Goal: Task Accomplishment & Management: Use online tool/utility

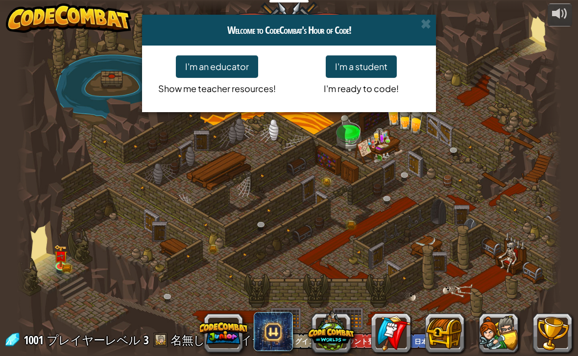
select select "ja"
click at [428, 24] on span at bounding box center [426, 24] width 10 height 10
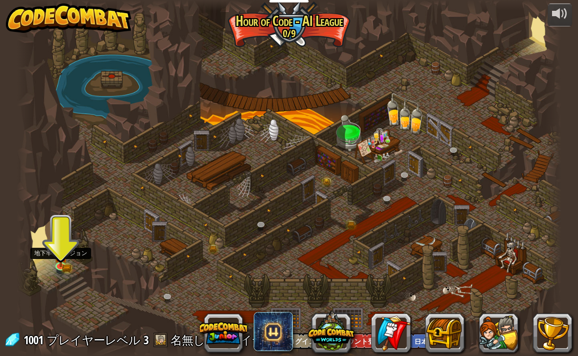
click at [54, 265] on img at bounding box center [61, 256] width 14 height 22
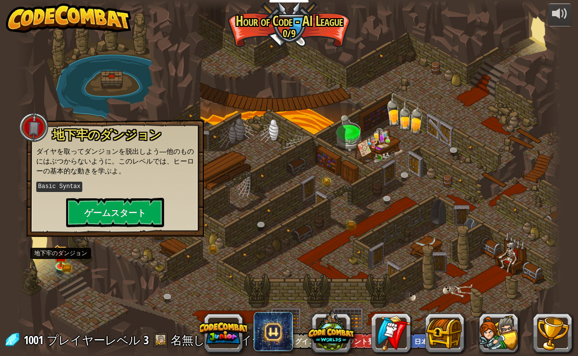
click at [81, 214] on button "ゲームスタート" at bounding box center [115, 212] width 98 height 29
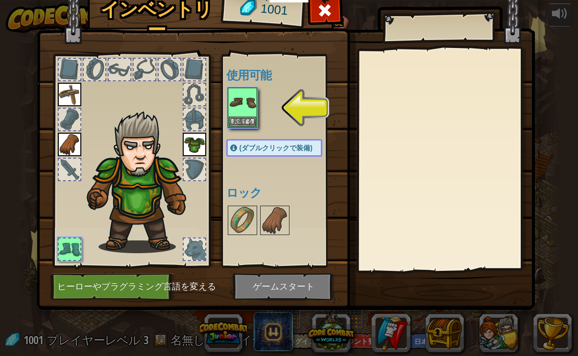
click at [255, 105] on img at bounding box center [242, 102] width 27 height 27
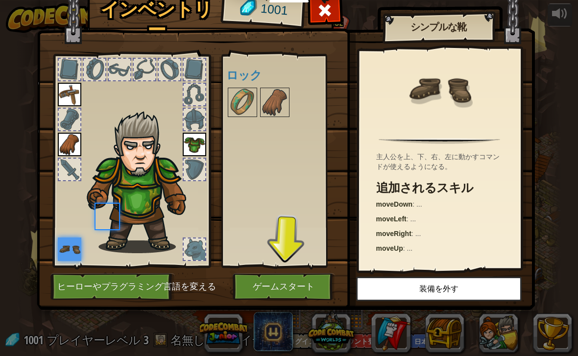
click at [250, 116] on img at bounding box center [242, 102] width 27 height 27
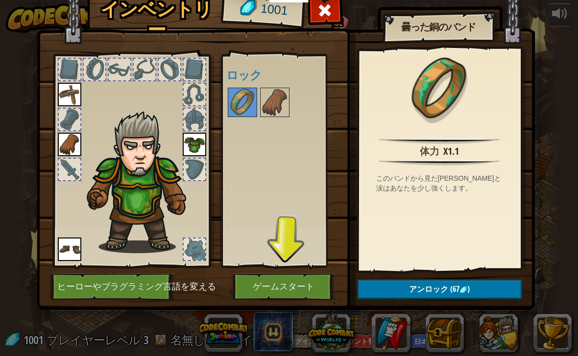
click at [272, 87] on div at bounding box center [284, 102] width 116 height 32
click at [272, 96] on img at bounding box center [274, 102] width 27 height 27
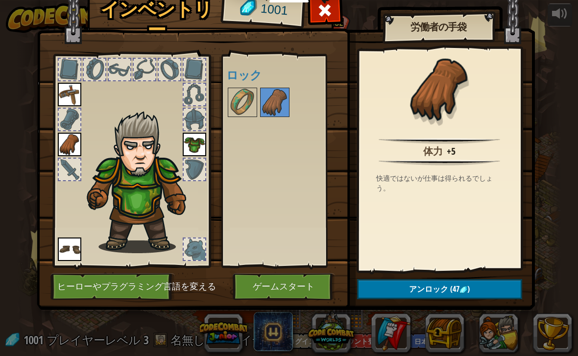
click at [303, 287] on button "ゲームスタート" at bounding box center [284, 286] width 102 height 27
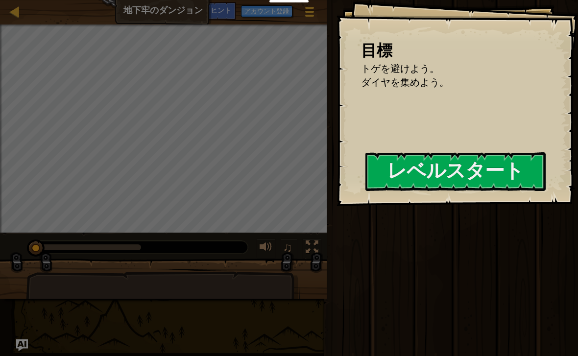
click at [383, 191] on button "レベルスタート" at bounding box center [455, 171] width 180 height 39
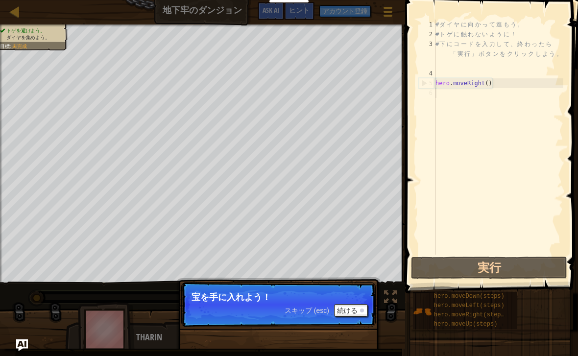
click at [360, 312] on div at bounding box center [362, 311] width 4 height 4
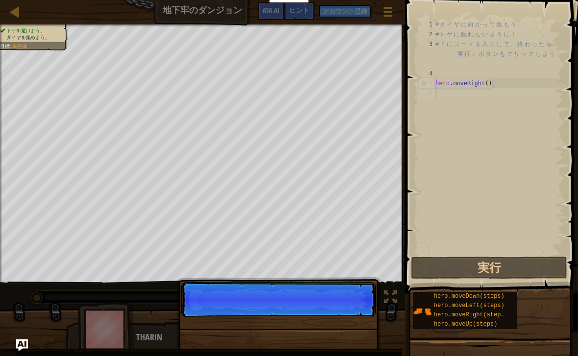
scroll to position [5, 0]
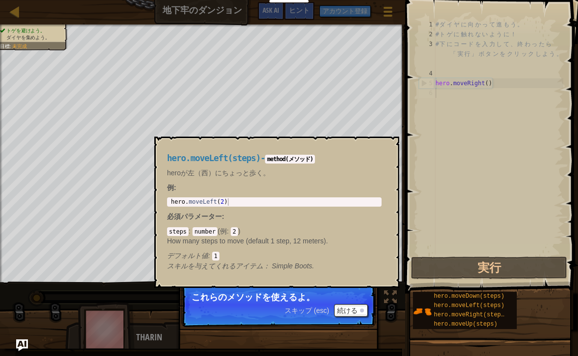
click at [491, 310] on div "hero.moveLeft(steps)" at bounding box center [471, 305] width 79 height 9
click at [484, 322] on span "hero.moveUp(steps)" at bounding box center [466, 324] width 64 height 7
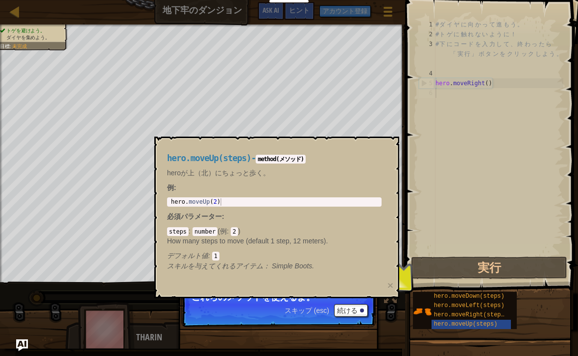
click at [493, 311] on div "hero.moveRight(steps)" at bounding box center [471, 315] width 79 height 9
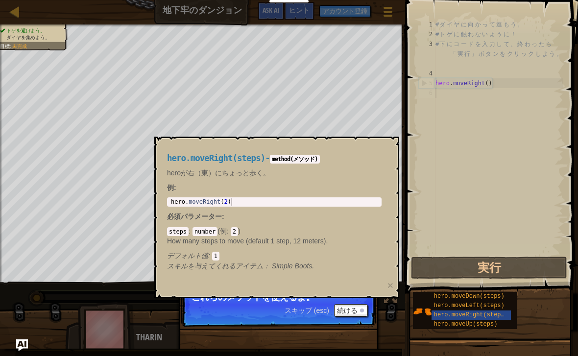
click at [499, 307] on span "hero.moveLeft(steps)" at bounding box center [469, 305] width 71 height 7
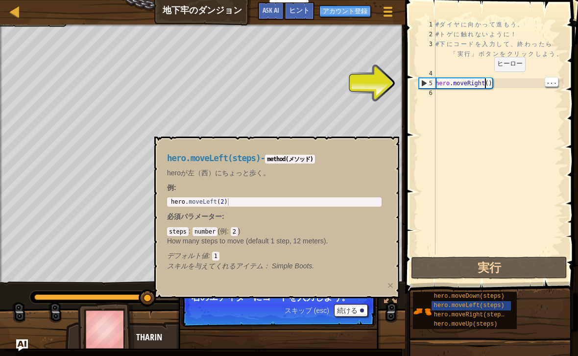
type textarea "()"
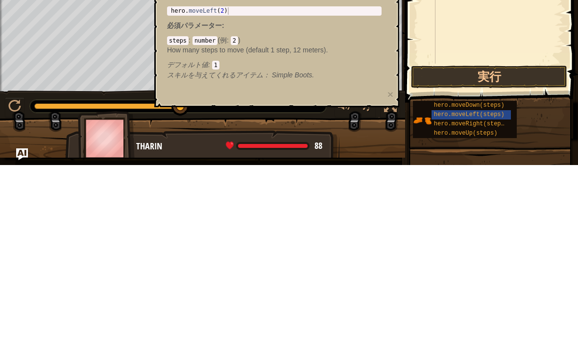
scroll to position [0, 0]
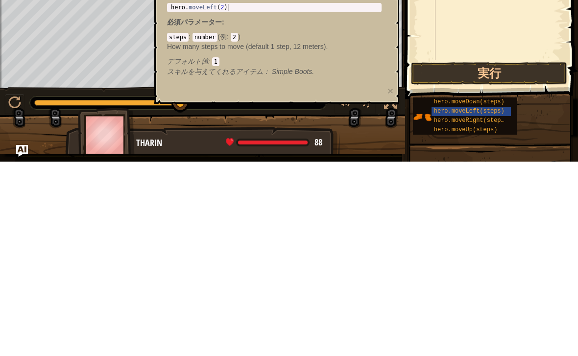
click at [537, 257] on button "実行" at bounding box center [489, 268] width 156 height 23
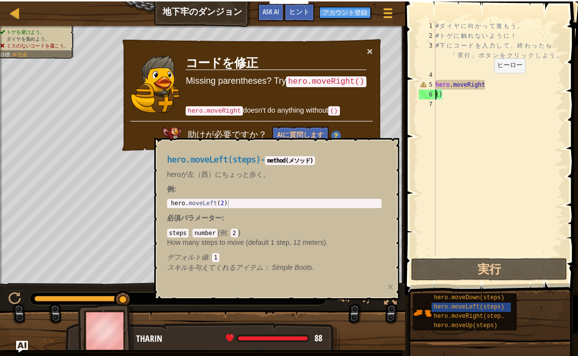
scroll to position [0, 0]
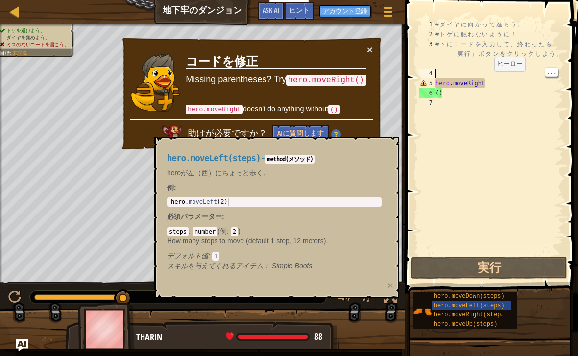
click at [522, 68] on div "# ダ イ ヤ に 向 か っ て 進 も う 。 # ト ゲ に 触 れ な い よ う に ！ # 下 に コ ー ド を 入 力 し て 、 終 わ っ…" at bounding box center [498, 147] width 130 height 255
click at [481, 93] on div "# ダ イ ヤ に 向 か っ て 進 も う 。 # ト ゲ に 触 れ な い よ う に ！ # 下 に コ ー ド を 入 力 し て 、 終 わ っ…" at bounding box center [498, 147] width 130 height 255
type textarea "h"
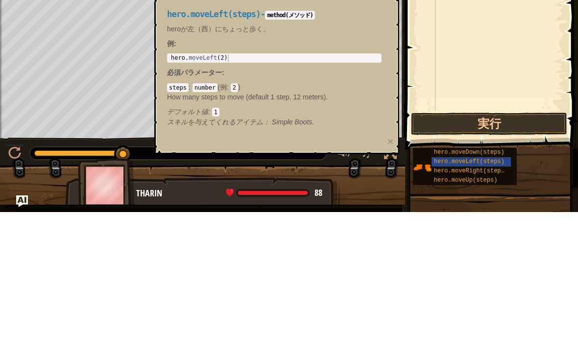
click at [509, 257] on button "実行" at bounding box center [489, 268] width 156 height 23
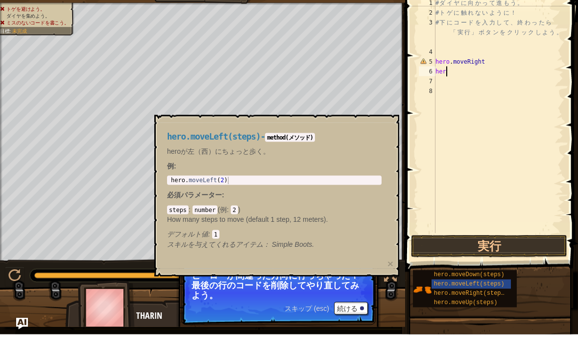
type textarea "h"
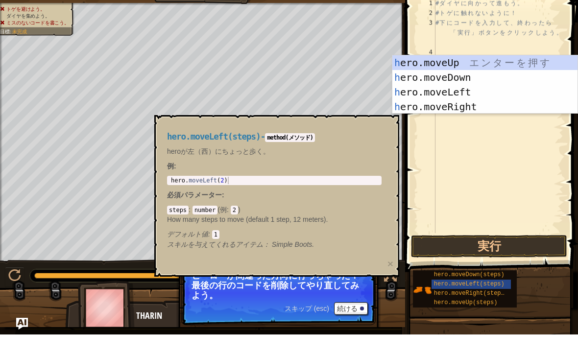
click at [487, 109] on div "h ero.moveUp エ ン タ ー を 押 す h ero.moveDown エ ン タ ー を 押 す h ero.moveLeft エ ン タ ー …" at bounding box center [484, 121] width 185 height 88
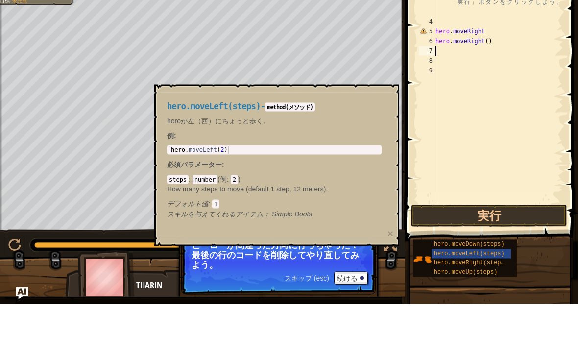
type textarea "hero.moveRight()"
click at [516, 50] on div "# ダ イ ヤ に 向 か っ て 進 も う 。 # ト ゲ に 触 れ な い よ う に ！ # 下 に コ ー ド を 入 力 し て 、 終 わ っ…" at bounding box center [498, 147] width 130 height 255
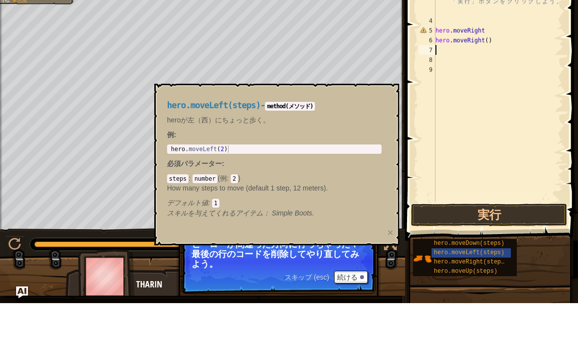
type textarea "hero.moveRight()"
click at [506, 56] on div "# ダ イ ヤ に 向 か っ て 進 も う 。 # ト ゲ に 触 れ な い よ う に ！ # 下 に コ ー ド を 入 力 し て 、 終 わ っ…" at bounding box center [498, 147] width 130 height 255
click at [514, 49] on div "# ダ イ ヤ に 向 か っ て 進 も う 。 # ト ゲ に 触 れ な い よ う に ！ # 下 に コ ー ド を 入 力 し て 、 終 わ っ…" at bounding box center [498, 147] width 130 height 255
click at [527, 36] on div "# ダ イ ヤ に 向 か っ て 進 も う 。 # ト ゲ に 触 れ な い よ う に ！ # 下 に コ ー ド を 入 力 し て 、 終 わ っ…" at bounding box center [498, 147] width 130 height 255
type textarea "h"
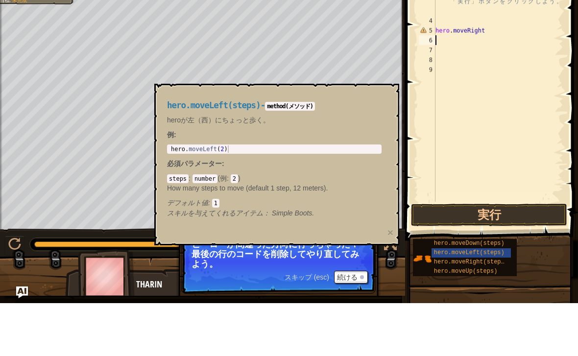
type textarea "h"
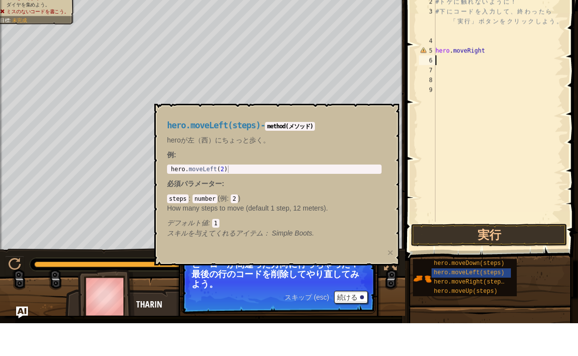
type textarea "h"
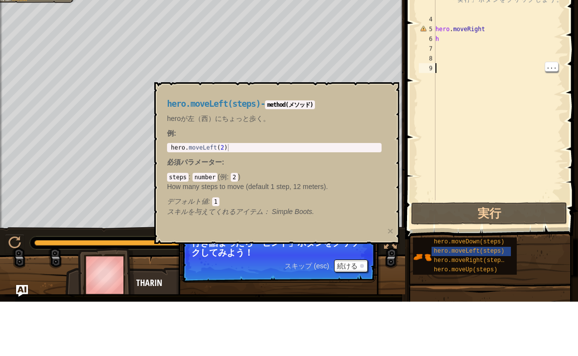
type textarea "h"
click at [470, 38] on div "# ダ イ ヤ に 向 か っ て 進 も う 。 # ト ゲ に 触 れ な い よ う に ！ # 下 に コ ー ド を 入 力 し て 、 終 わ っ…" at bounding box center [498, 147] width 130 height 255
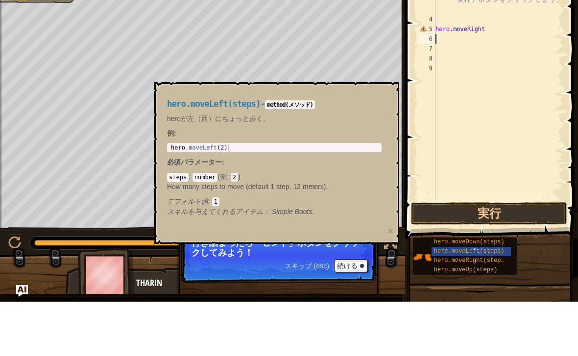
type textarea "h"
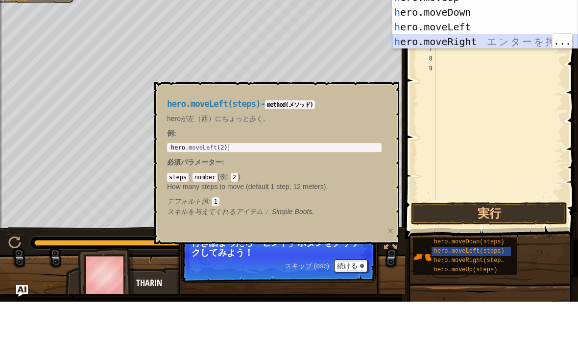
click at [500, 45] on div "h ero.moveUp エ ン タ ー を 押 す h ero.moveDown エ ン タ ー を 押 す h ero.moveLeft エ ン タ ー …" at bounding box center [484, 89] width 185 height 88
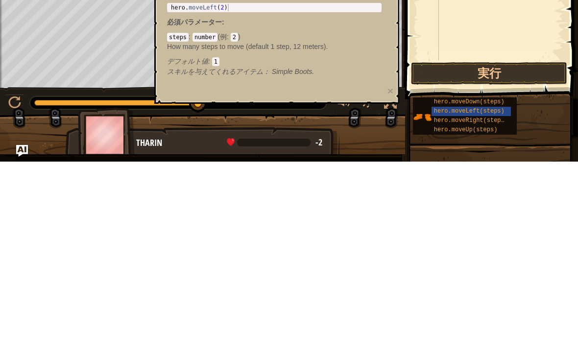
scroll to position [0, 0]
click at [509, 257] on button "実行" at bounding box center [489, 268] width 156 height 23
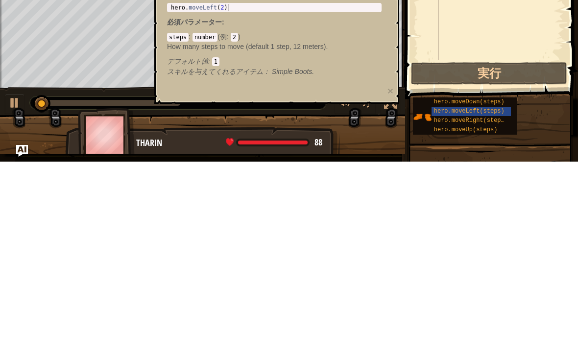
scroll to position [0, 0]
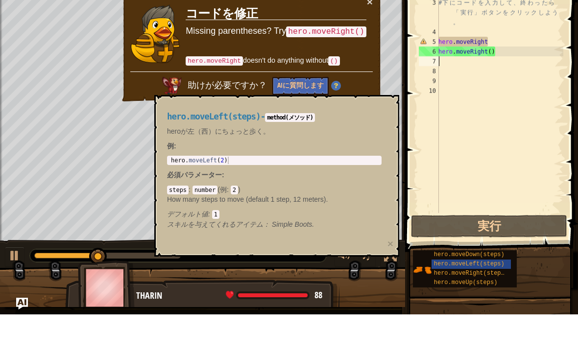
click at [371, 38] on button "×" at bounding box center [370, 43] width 6 height 10
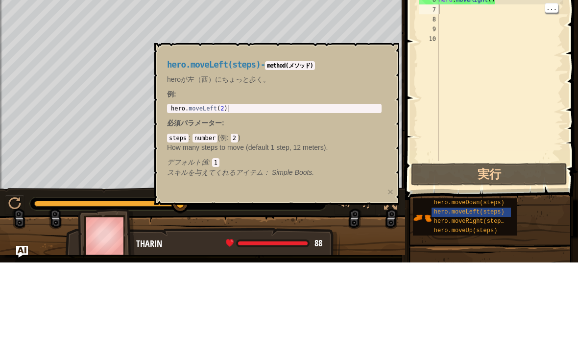
click at [452, 20] on div "# ダ イ ヤ に 向 か っ て 進 も う 。 # ト ゲ に 触 れ な い よ う に ！ # 下 に コ ー ド を 入 力 し て 、 終 わ っ…" at bounding box center [499, 147] width 127 height 255
type textarea "h"
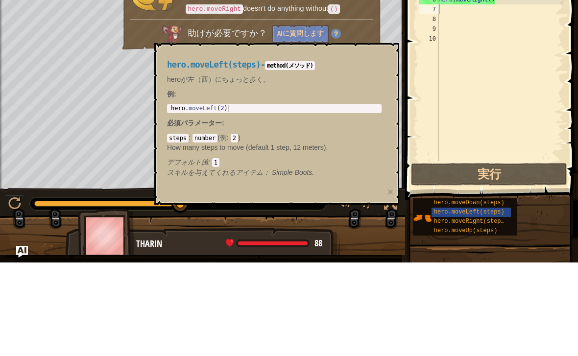
type textarea "h"
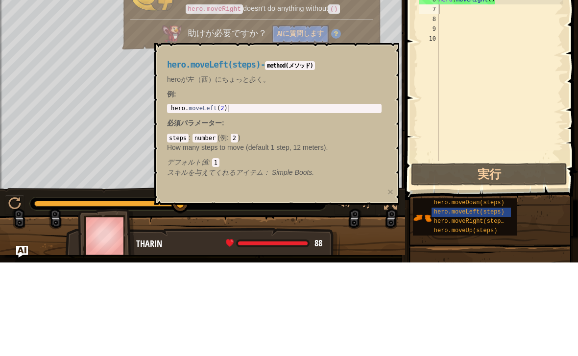
type textarea "h"
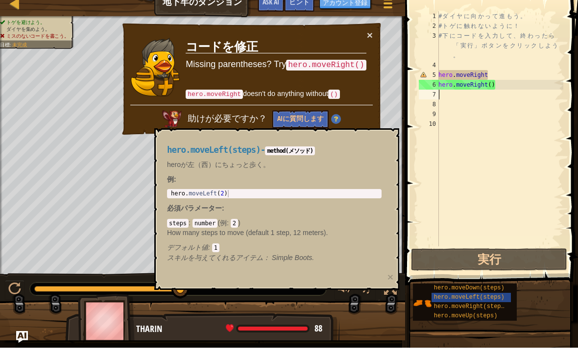
click at [370, 39] on button "×" at bounding box center [370, 44] width 6 height 10
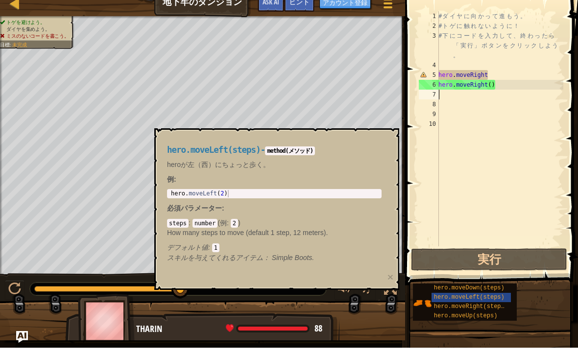
type textarea "h"
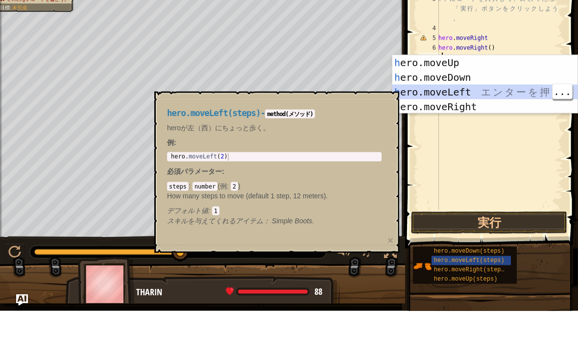
click at [510, 100] on div "h ero.moveUp エ ン タ ー を 押 す h ero.moveDown エ ン タ ー を 押 す h ero.moveLeft エ ン タ ー …" at bounding box center [484, 144] width 185 height 88
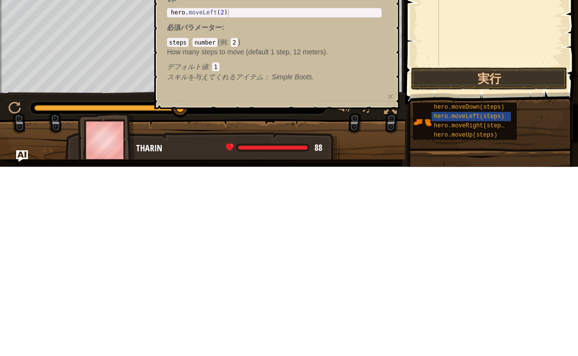
scroll to position [0, 0]
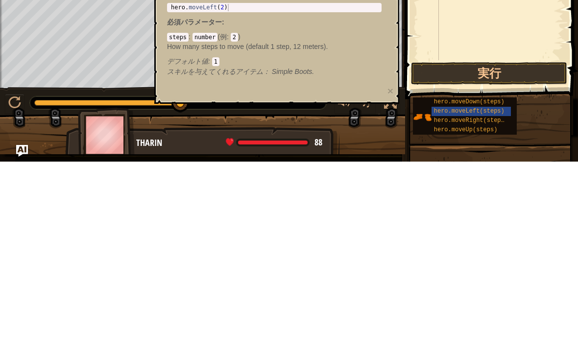
click at [523, 257] on button "実行" at bounding box center [489, 268] width 156 height 23
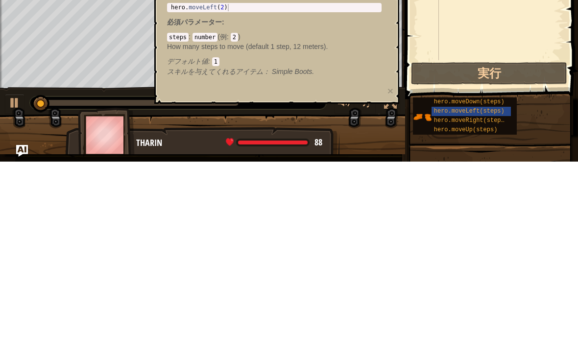
scroll to position [0, 0]
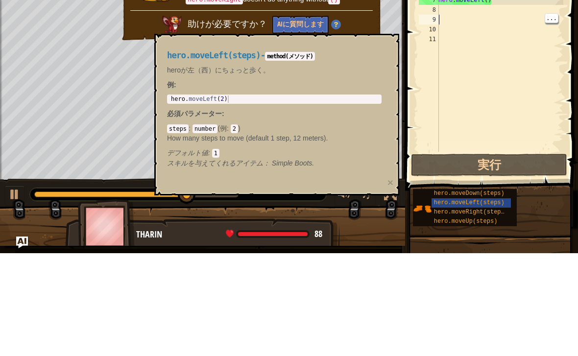
click at [511, 20] on div "# ダ イ ヤ に 向 か っ て 進 も う 。 # ト ゲ に 触 れ な い よ う に ！ # 下 に コ ー ド を 入 力 し て 、 終 わ っ…" at bounding box center [499, 147] width 127 height 255
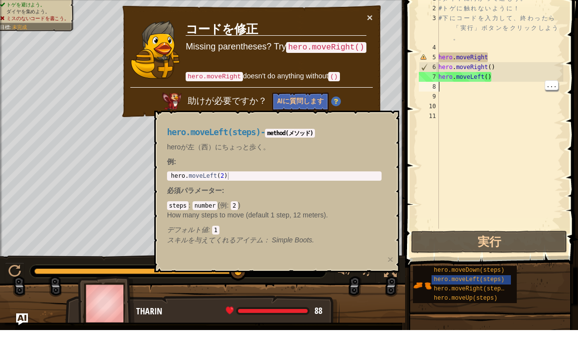
click at [517, 90] on div "# ダ イ ヤ に 向 か っ て 進 も う 。 # ト ゲ に 触 れ な い よ う に ！ # 下 に コ ー ド を 入 力 し て 、 終 わ っ…" at bounding box center [499, 147] width 127 height 255
click at [501, 79] on div "# ダ イ ヤ に 向 か っ て 進 も う 。 # ト ゲ に 触 れ な い よ う に ！ # 下 に コ ー ド を 入 力 し て 、 終 わ っ…" at bounding box center [499, 147] width 127 height 255
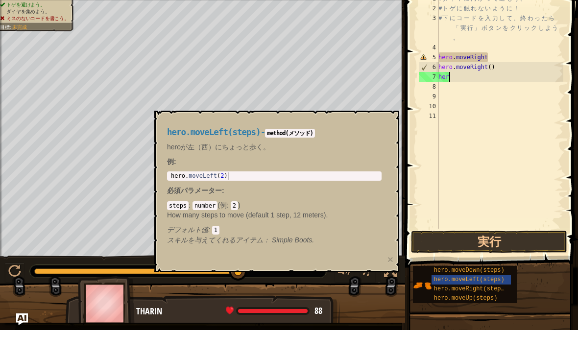
type textarea "h"
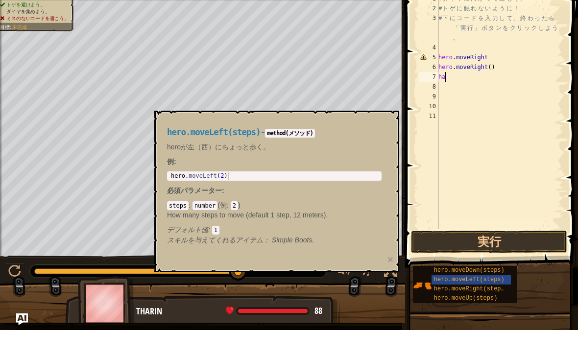
type textarea "h"
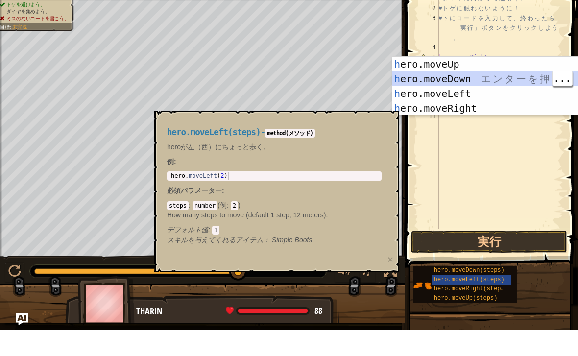
click at [479, 83] on div "h ero.moveUp エ ン タ ー を 押 す h ero.moveDown エ ン タ ー を 押 す h ero.moveLeft エ ン タ ー …" at bounding box center [484, 127] width 185 height 88
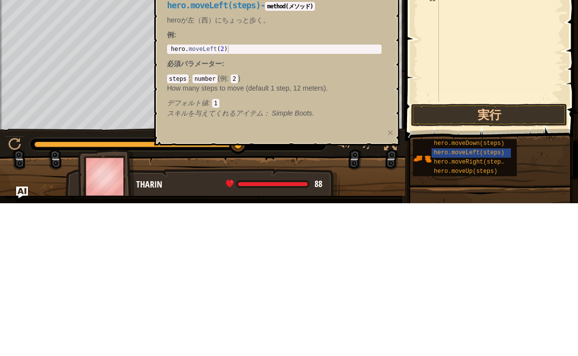
click at [528, 257] on button "実行" at bounding box center [489, 268] width 156 height 23
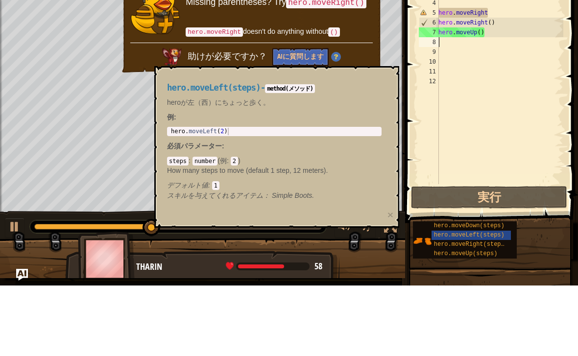
click at [382, 56] on div "× コードを修正 Missing parentheses? Try hero.moveRight() hero.moveRight doesn't do an…" at bounding box center [251, 87] width 262 height 114
click at [370, 29] on div "× コードを修正 Missing parentheses? Try hero.moveRight() hero.moveRight doesn't do an…" at bounding box center [251, 87] width 263 height 116
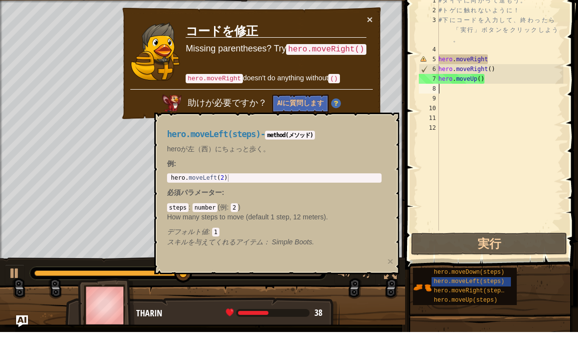
click at [373, 30] on div "× コードを修正 Missing parentheses? Try hero.moveRight() hero.moveRight doesn't do an…" at bounding box center [251, 87] width 262 height 114
click at [372, 38] on button "×" at bounding box center [370, 43] width 6 height 10
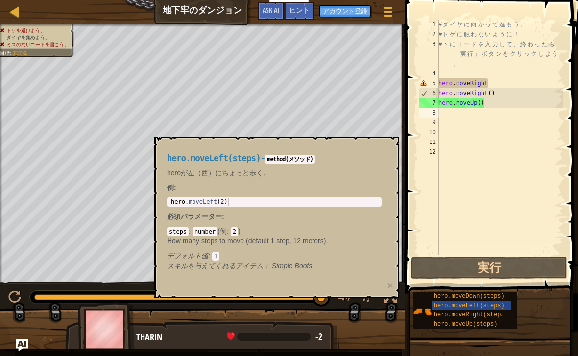
click at [283, 344] on div "Tharin -2 x: 18 y: 15 x: 18 y: 30" at bounding box center [202, 361] width 274 height 81
type textarea "hero.moveRight()"
click at [519, 96] on div "# ダ イ ヤ に 向 か っ て 進 も う 。 # ト ゲ に 触 れ な い よ う に ！ # 下 に コ ー ド を 入 力 し て 、 終 わ っ…" at bounding box center [499, 147] width 127 height 255
click at [487, 110] on div "# ダ イ ヤ に 向 か っ て 進 も う 。 # ト ゲ に 触 れ な い よ う に ！ # 下 に コ ー ド を 入 力 し て 、 終 わ っ…" at bounding box center [499, 147] width 127 height 255
click at [492, 104] on div "# ダ イ ヤ に 向 か っ て 進 も う 。 # ト ゲ に 触 れ な い よ う に ！ # 下 に コ ー ド を 入 力 し て 、 終 わ っ…" at bounding box center [499, 147] width 127 height 255
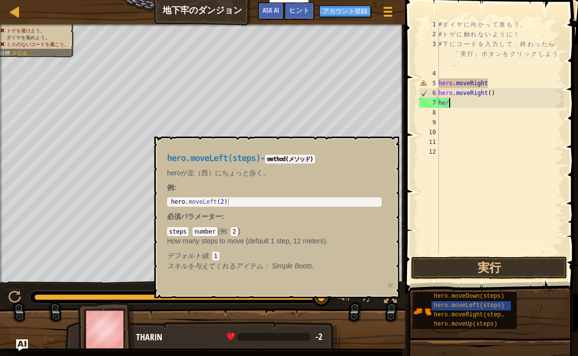
type textarea "h"
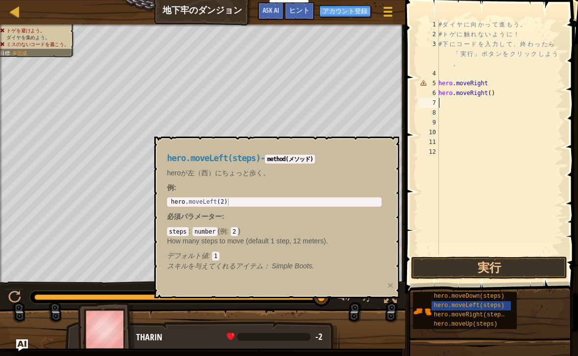
type textarea "h"
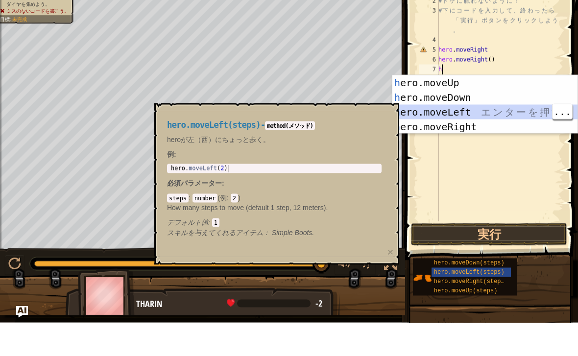
click at [518, 110] on div "h ero.moveUp エ ン タ ー を 押 す h ero.moveDown エ ン タ ー を 押 す h ero.moveLeft エ ン タ ー …" at bounding box center [484, 153] width 185 height 88
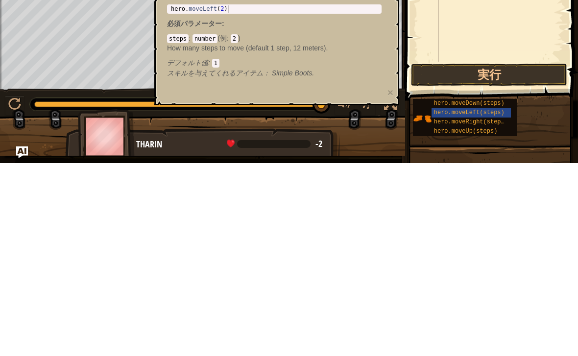
click at [508, 257] on button "実行" at bounding box center [489, 268] width 156 height 23
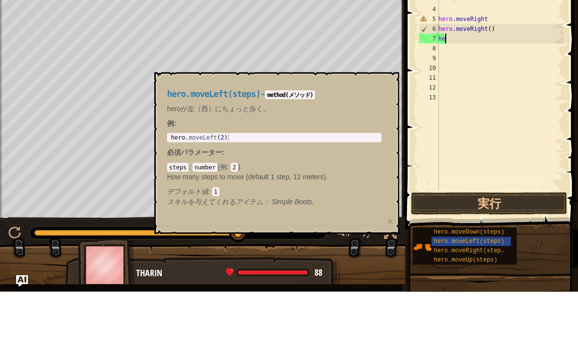
type textarea "h"
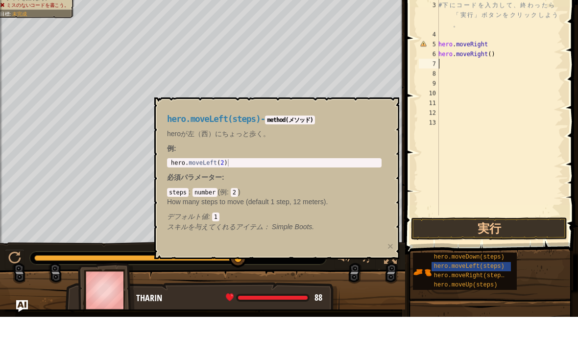
type textarea "h"
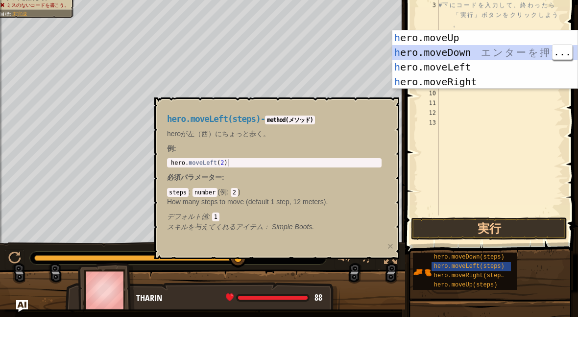
click at [506, 70] on div "h ero.moveUp エ ン タ ー を 押 す h ero.moveDown エ ン タ ー を 押 す h ero.moveLeft エ ン タ ー …" at bounding box center [484, 114] width 185 height 88
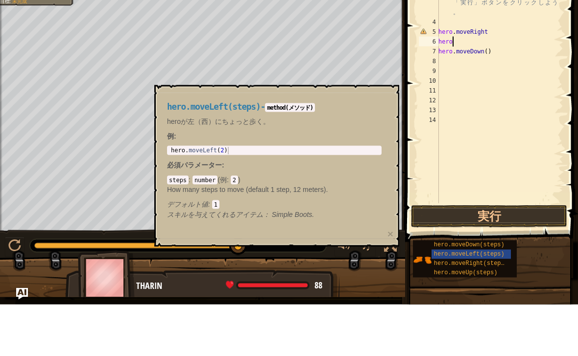
type textarea "h"
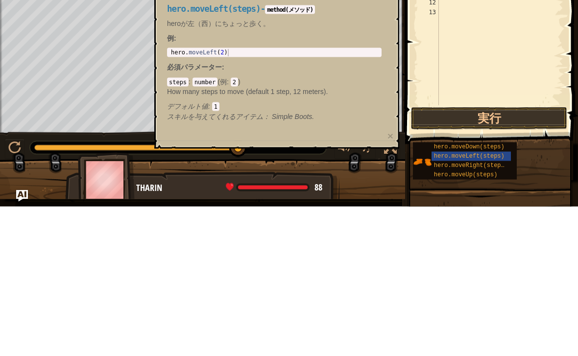
click at [509, 257] on button "実行" at bounding box center [489, 268] width 156 height 23
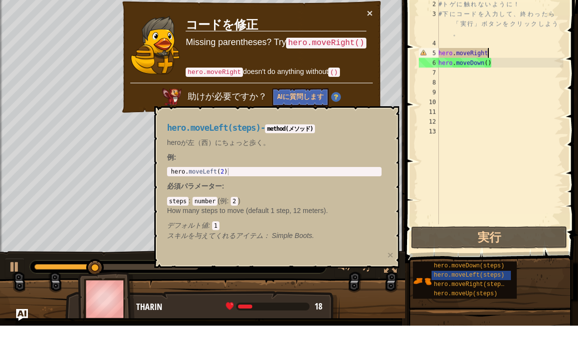
type textarea "hero.moveDown()"
click at [509, 43] on div "# ダ イ ヤ に 向 か っ て 進 も う 。 # ト ゲ に 触 れ な い よ う に ！ # 下 に コ ー ド を 入 力 し て 、 終 わ っ…" at bounding box center [499, 147] width 127 height 255
click at [503, 54] on div "# ダ イ ヤ に 向 か っ て 進 も う 。 # ト ゲ に 触 れ な い よ う に ！ # 下 に コ ー ド を 入 力 し て 、 終 わ っ…" at bounding box center [499, 147] width 127 height 255
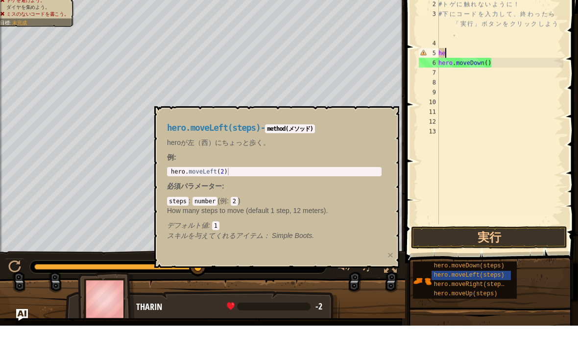
type textarea "h"
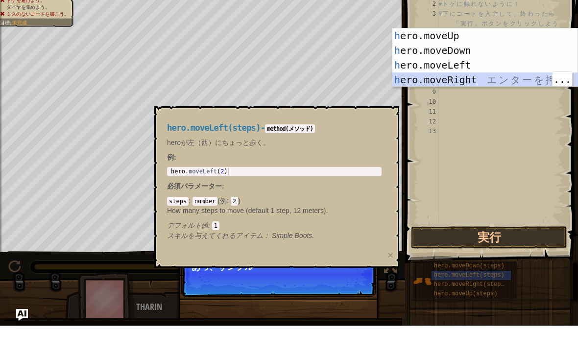
click at [496, 73] on div "h ero.moveUp エ ン タ ー を 押 す h ero.moveDown エ ン タ ー を 押 す h ero.moveLeft エ ン タ ー …" at bounding box center [484, 103] width 185 height 88
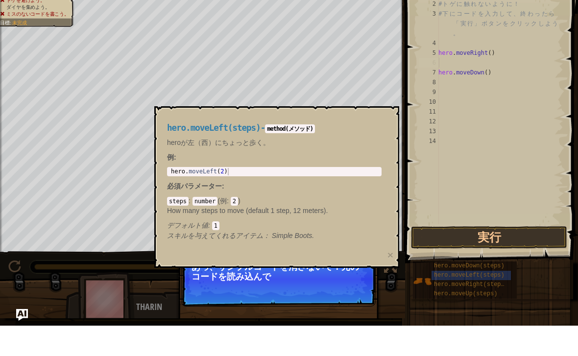
type textarea "hero.moveDown()"
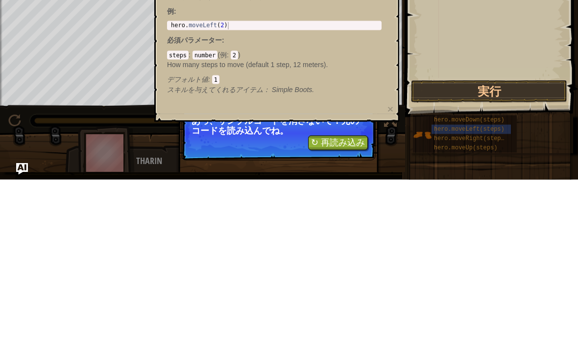
click at [519, 257] on button "実行" at bounding box center [489, 268] width 156 height 23
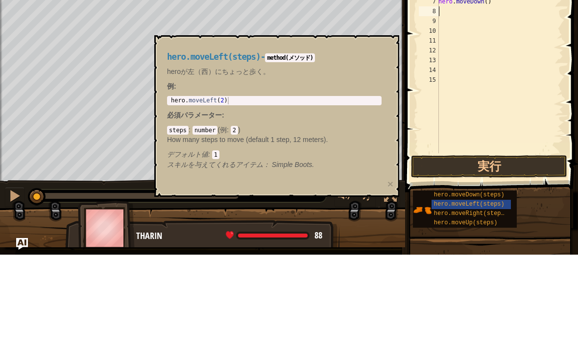
type textarea "h"
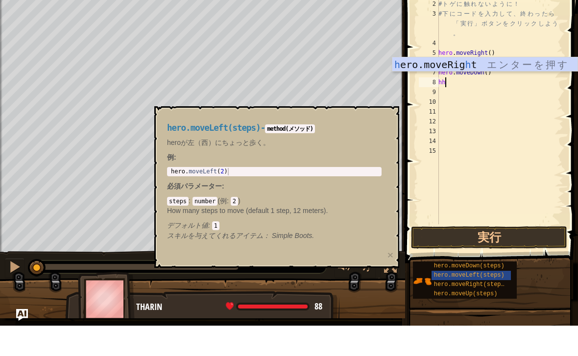
type textarea "h"
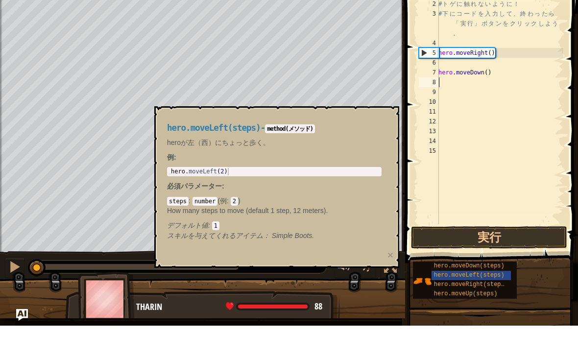
type textarea "h"
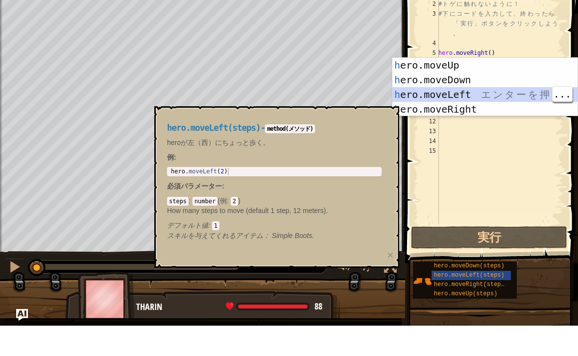
click at [482, 94] on div "h ero.moveUp エ ン タ ー を 押 す h ero.moveDown エ ン タ ー を 押 す h ero.moveLeft エ ン タ ー …" at bounding box center [484, 132] width 185 height 88
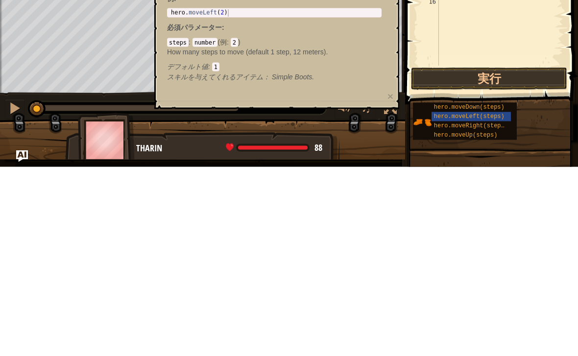
click at [491, 257] on button "実行" at bounding box center [489, 268] width 156 height 23
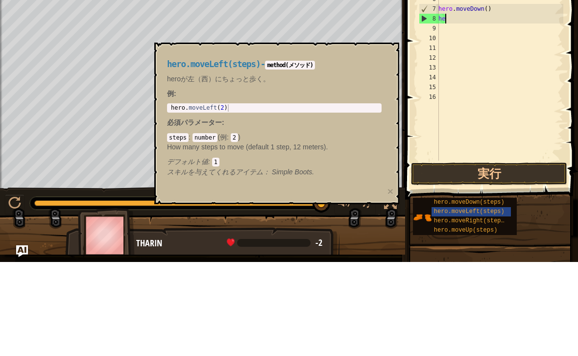
type textarea "h"
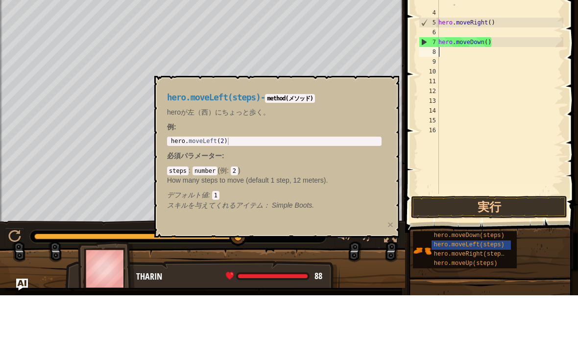
type textarea "h"
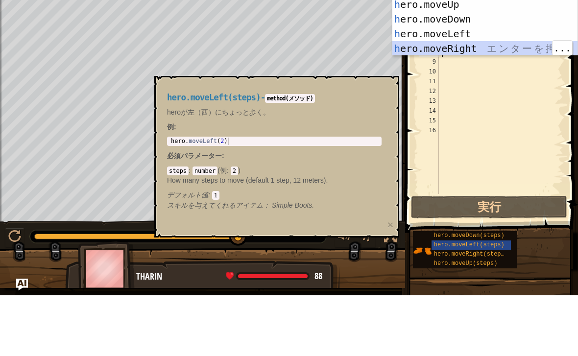
click at [420, 58] on div "h ero.moveUp エ ン タ ー を 押 す h ero.moveDown エ ン タ ー を 押 す h ero.moveLeft エ ン タ ー …" at bounding box center [484, 102] width 185 height 88
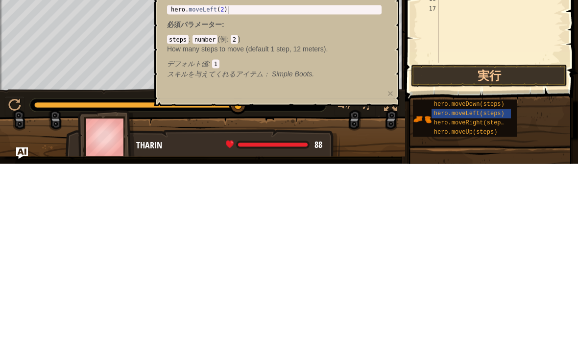
scroll to position [0, 0]
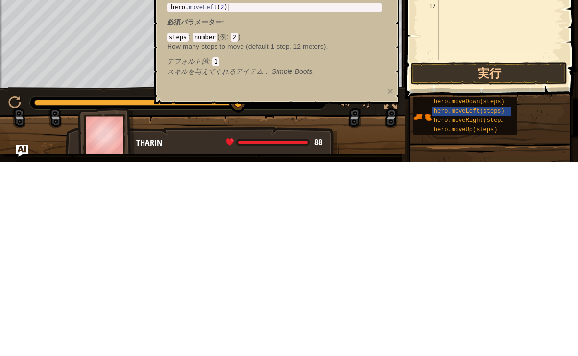
click at [537, 257] on button "実行" at bounding box center [489, 268] width 156 height 23
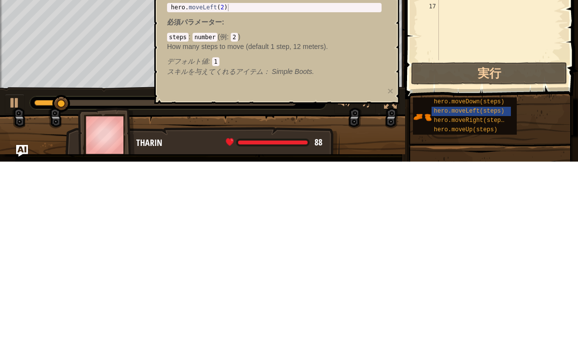
scroll to position [0, 0]
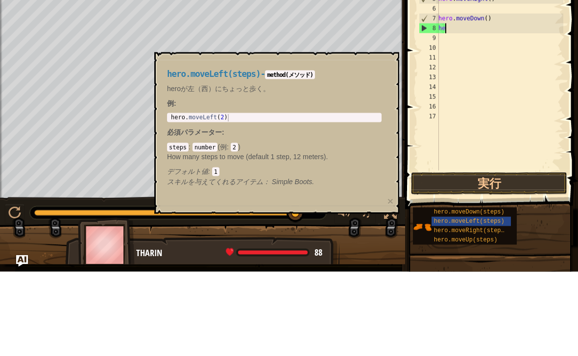
type textarea "h"
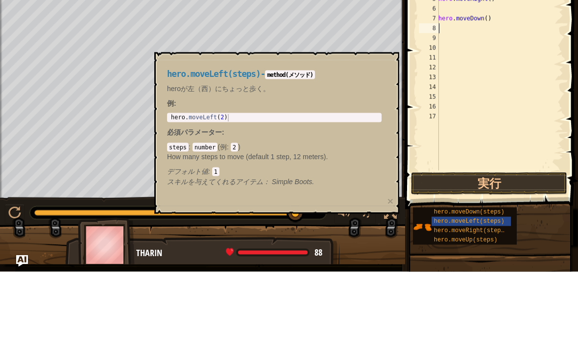
type textarea "h"
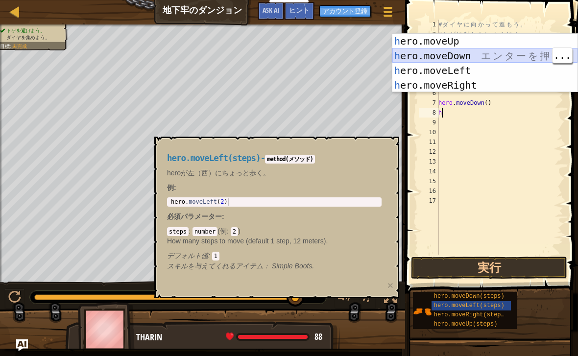
click at [507, 59] on div "h ero.moveUp エ ン タ ー を 押 す h ero.moveDown エ ン タ ー を 押 す h ero.moveLeft エ ン タ ー …" at bounding box center [484, 78] width 185 height 88
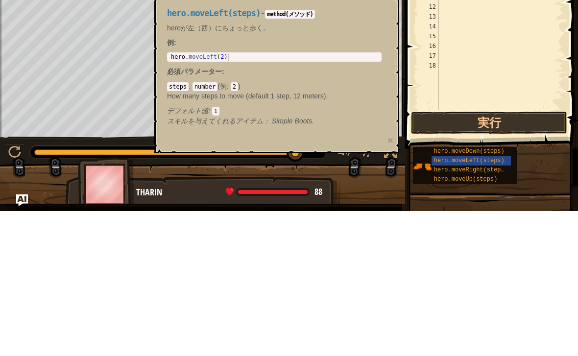
click at [481, 257] on button "実行" at bounding box center [489, 268] width 156 height 23
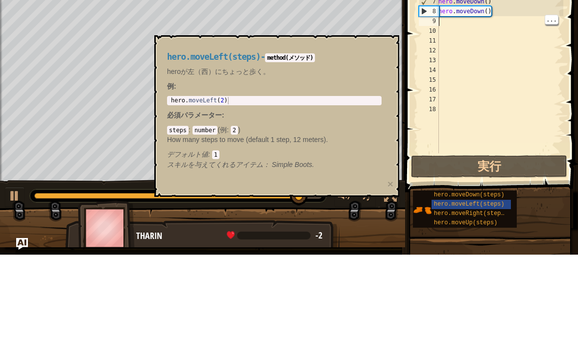
click at [465, 20] on div "# ダ イ ヤ に 向 か っ て 進 も う 。 # ト ゲ に 触 れ な い よ う に ！ # 下 に コ ー ド を 入 力 し て 、 終 わ っ…" at bounding box center [499, 147] width 127 height 255
click at [509, 20] on div "# ダ イ ヤ に 向 か っ て 進 も う 。 # ト ゲ に 触 れ な い よ う に ！ # 下 に コ ー ド を 入 力 し て 、 終 わ っ…" at bounding box center [499, 147] width 127 height 255
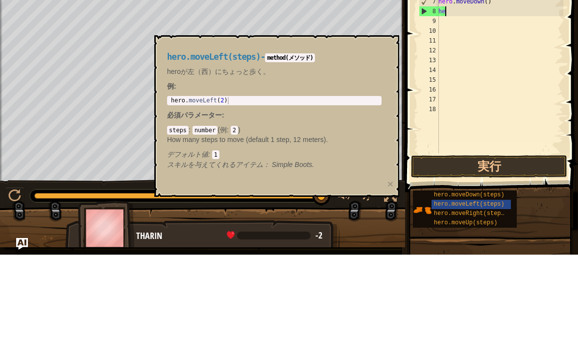
type textarea "h"
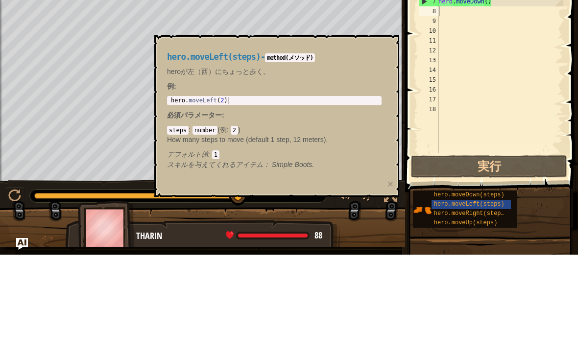
type textarea "h"
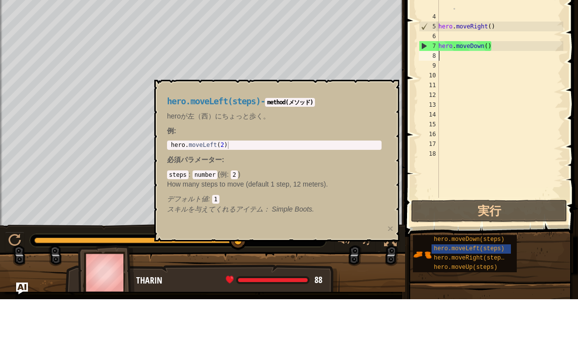
type textarea "h"
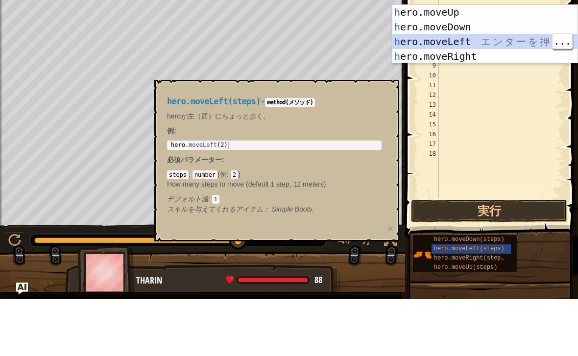
click at [522, 62] on div "h ero.moveUp エ ン タ ー を 押 す h ero.moveDown エ ン タ ー を 押 す h ero.moveLeft エ ン タ ー …" at bounding box center [484, 106] width 185 height 88
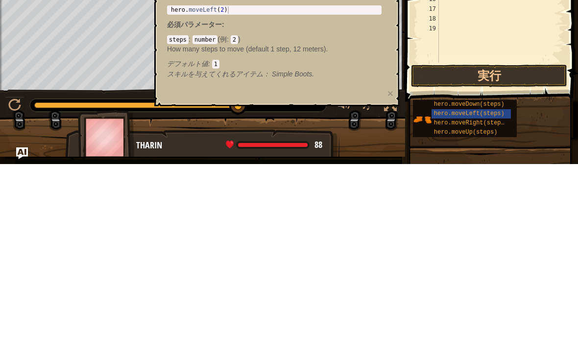
scroll to position [0, 0]
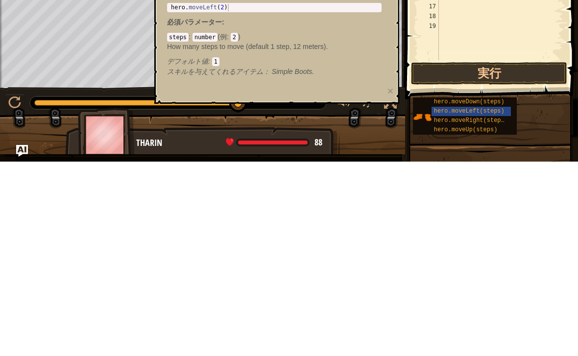
click at [483, 257] on button "実行" at bounding box center [489, 268] width 156 height 23
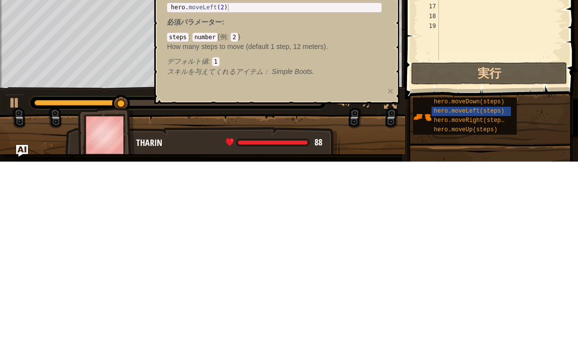
scroll to position [0, 0]
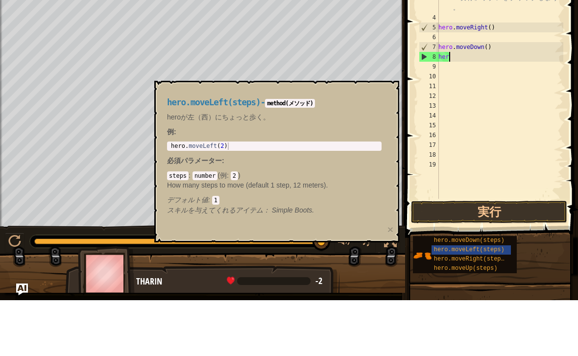
type textarea "h"
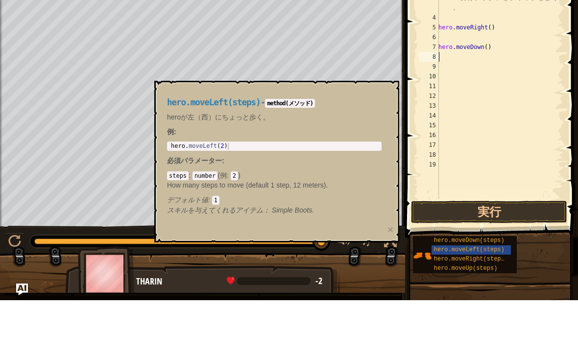
type textarea "h"
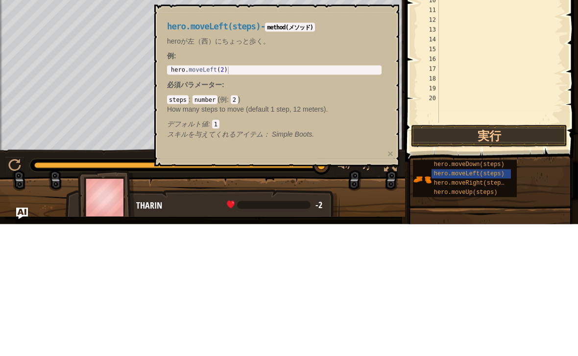
click at [498, 257] on button "実行" at bounding box center [489, 268] width 156 height 23
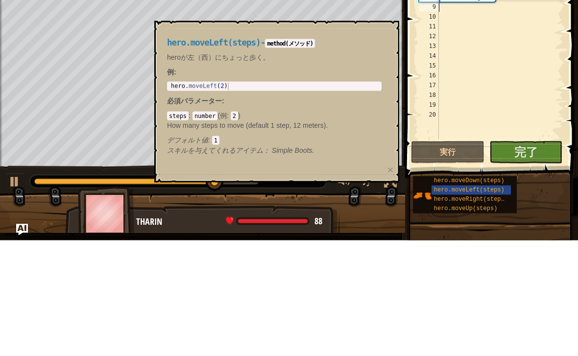
click at [536, 260] on span "完了" at bounding box center [526, 268] width 24 height 16
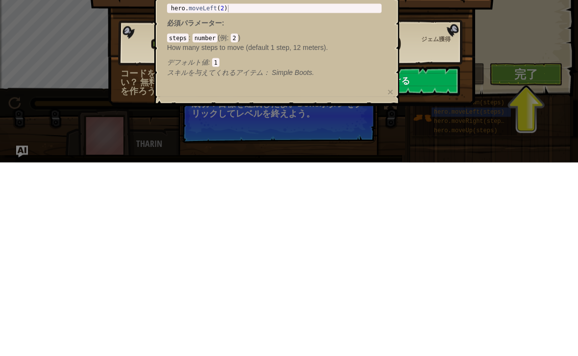
scroll to position [0, 0]
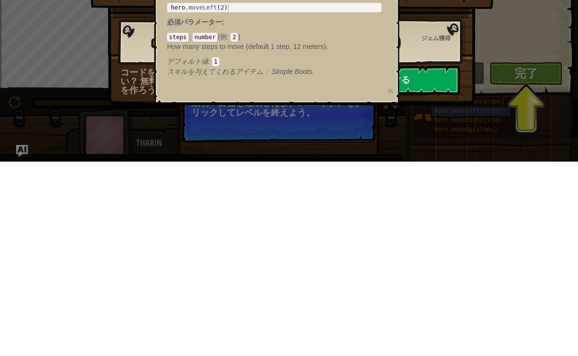
click at [456, 260] on button "続ける" at bounding box center [397, 274] width 126 height 29
select select "ja"
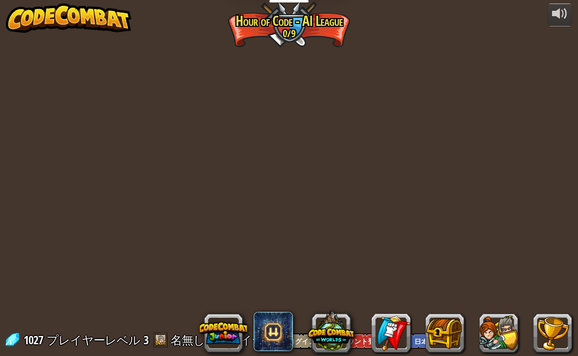
select select "ja"
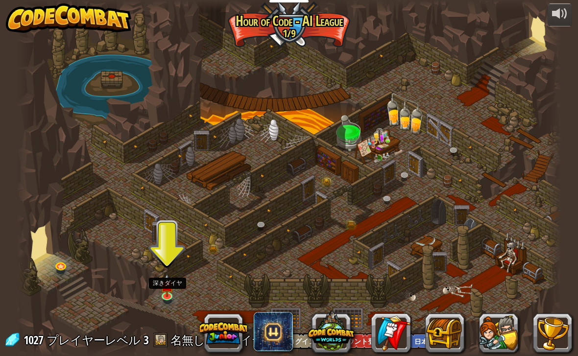
click at [167, 295] on img at bounding box center [168, 285] width 14 height 23
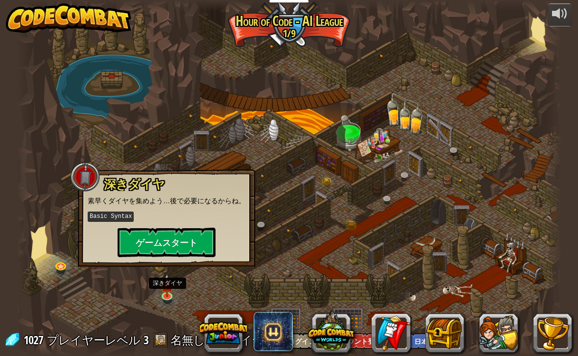
click at [205, 242] on button "ゲームスタート" at bounding box center [167, 242] width 98 height 29
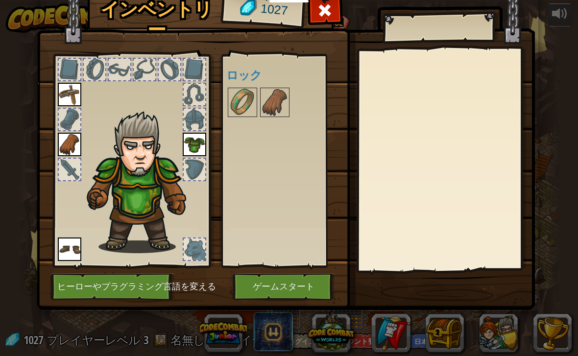
click at [290, 283] on button "ゲームスタート" at bounding box center [284, 286] width 102 height 27
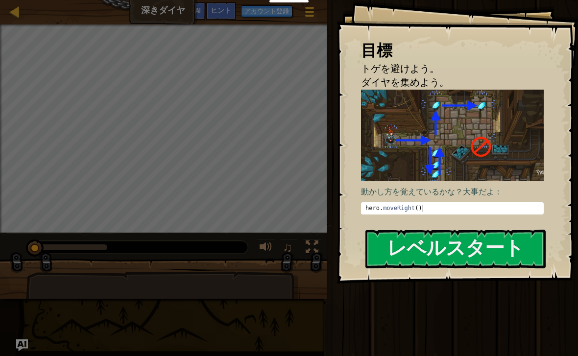
click at [424, 243] on button "レベルスタート" at bounding box center [455, 249] width 180 height 39
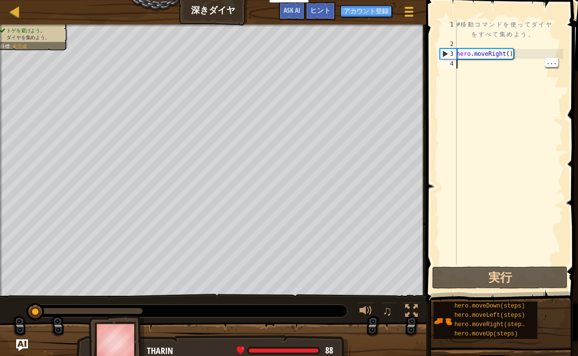
click at [515, 71] on div "# 移 動 コ マ ン ド を 使 っ て ダ イ ヤ を す べ て 集 め よ う 。 hero . moveRight ( )" at bounding box center [509, 157] width 109 height 274
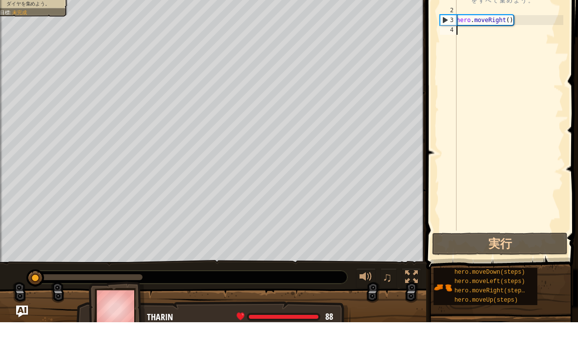
type textarea "h"
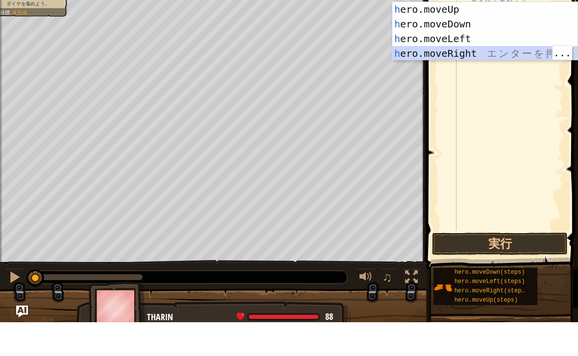
click at [500, 53] on div "h ero.moveUp エ ン タ ー を 押 す h ero.moveDown エ ン タ ー を 押 す h ero.moveLeft エ ン タ ー …" at bounding box center [484, 80] width 185 height 88
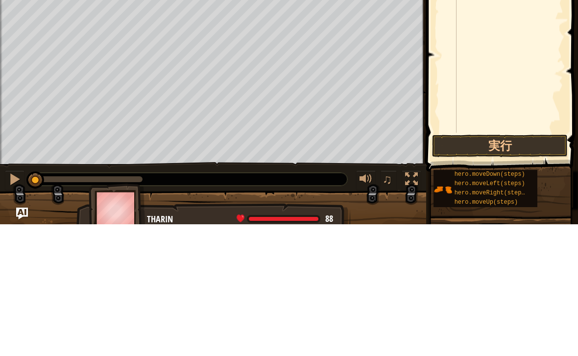
click at [508, 266] on button "実行" at bounding box center [500, 277] width 136 height 23
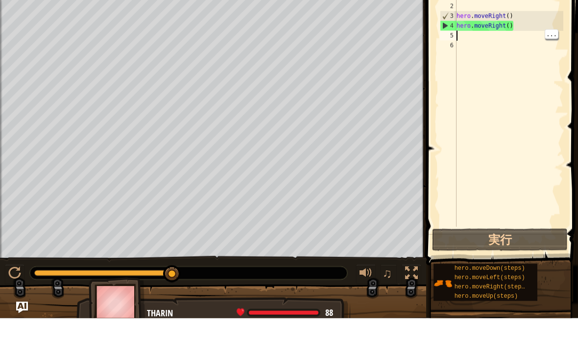
click at [518, 24] on div "# 移 動 コ マ ン ド を 使 っ て ダ イ ヤ を す べ て 集 め よ う 。 hero . moveRight ( ) hero . moveR…" at bounding box center [509, 157] width 109 height 274
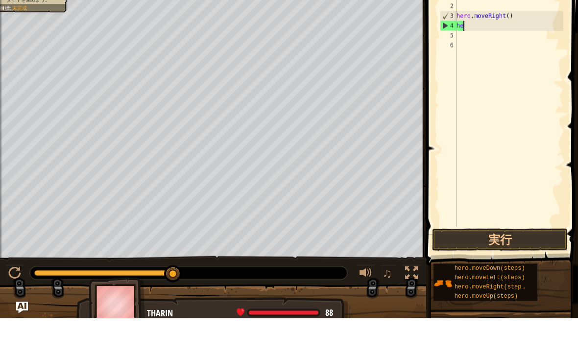
type textarea "h"
type textarea "j"
type textarea "h"
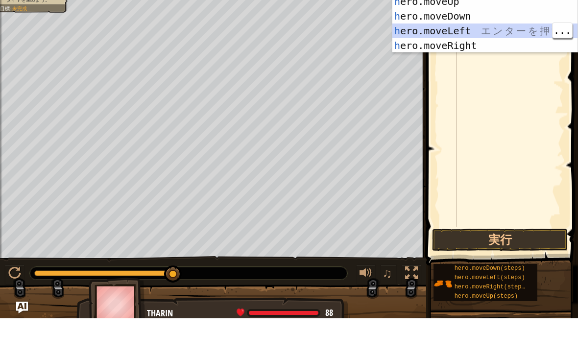
click at [500, 36] on div "h ero.moveUp エ ン タ ー を 押 す h ero.moveDown エ ン タ ー を 押 す h ero.moveLeft エ ン タ ー …" at bounding box center [484, 76] width 185 height 88
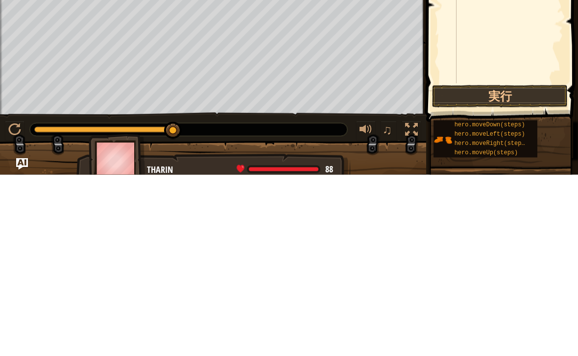
click at [523, 266] on button "実行" at bounding box center [500, 277] width 136 height 23
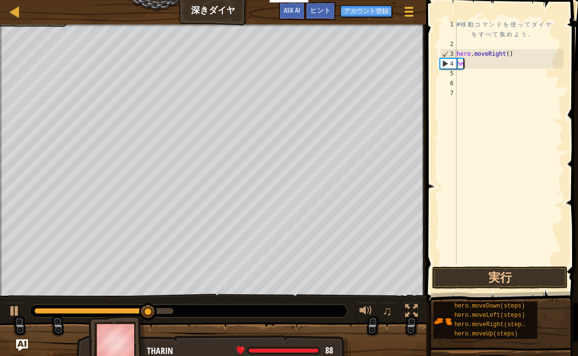
type textarea "h"
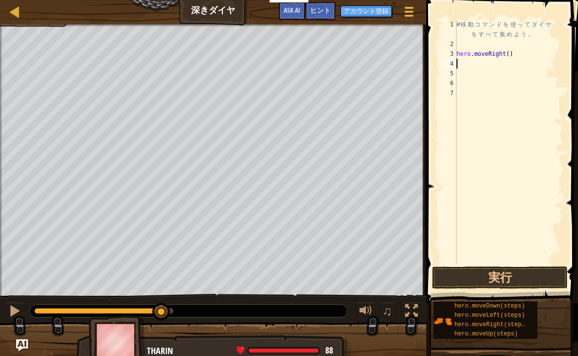
type textarea "h"
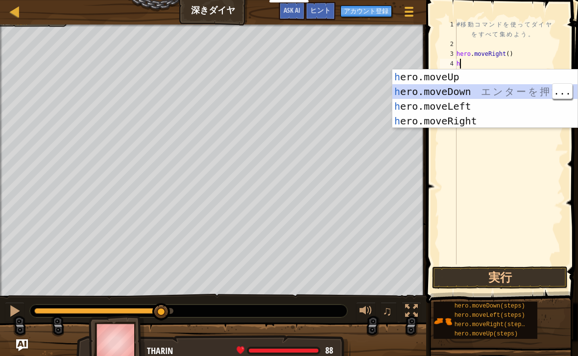
click at [504, 87] on div "h ero.moveUp エ ン タ ー を 押 す h ero.moveDown エ ン タ ー を 押 す h ero.moveLeft エ ン タ ー …" at bounding box center [484, 114] width 185 height 88
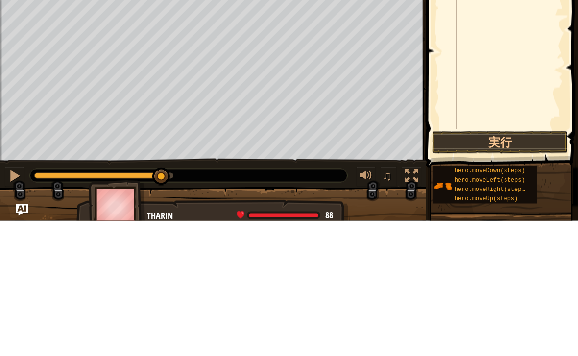
click at [530, 266] on button "実行" at bounding box center [500, 277] width 136 height 23
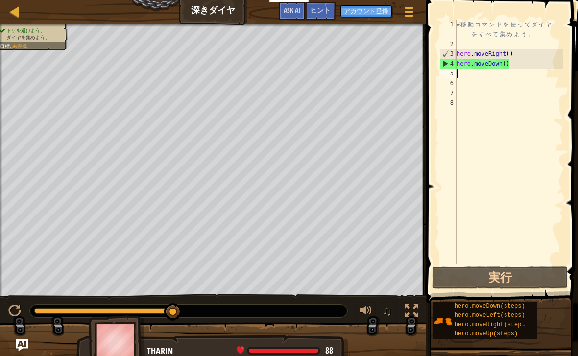
scroll to position [0, 0]
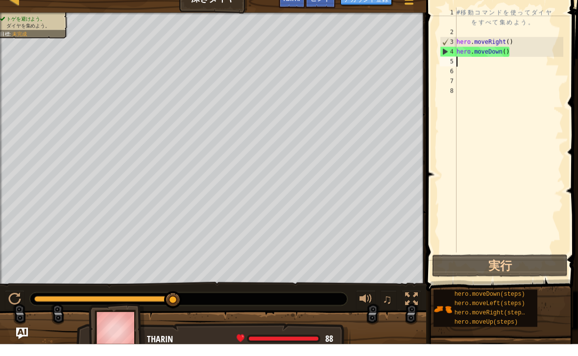
type textarea "h"
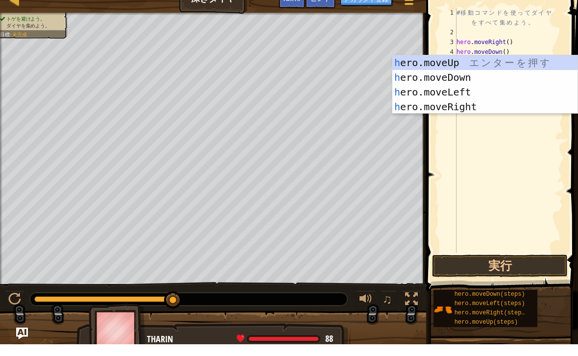
click at [494, 67] on div "h ero.moveUp エ ン タ ー を 押 す h ero.moveDown エ ン タ ー を 押 す h ero.moveLeft エ ン タ ー …" at bounding box center [484, 111] width 185 height 88
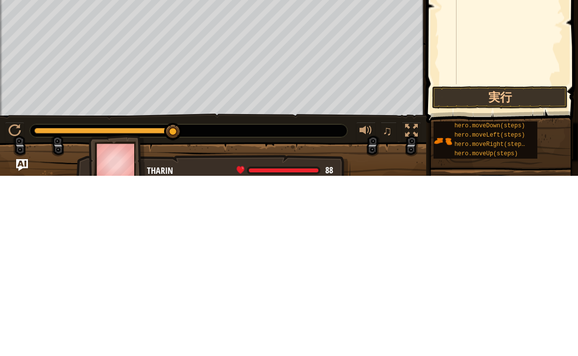
click at [513, 266] on button "実行" at bounding box center [500, 277] width 136 height 23
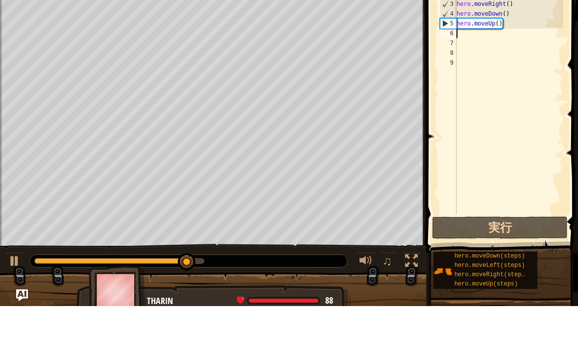
type textarea "h"
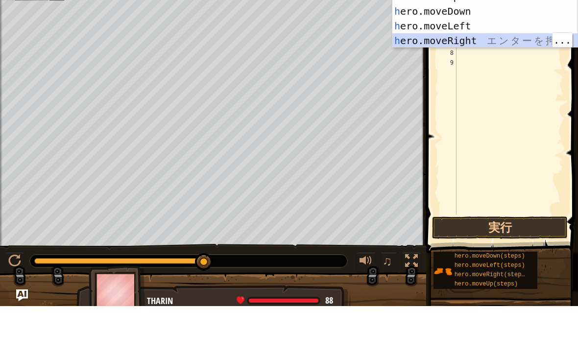
click at [504, 39] on div "h ero.moveUp エ ン タ ー を 押 す h ero.moveDown エ ン タ ー を 押 す h ero.moveLeft エ ン タ ー …" at bounding box center [484, 83] width 185 height 88
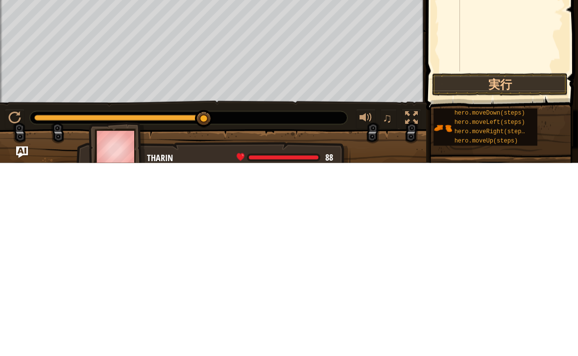
scroll to position [0, 0]
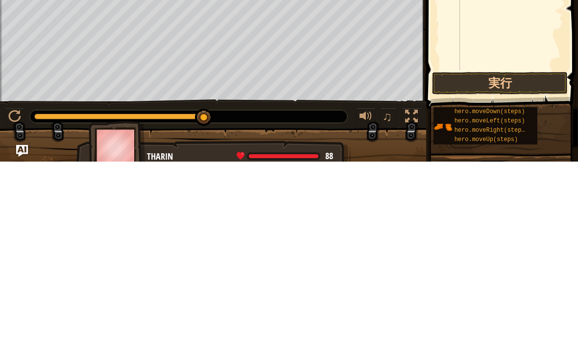
click at [531, 266] on button "実行" at bounding box center [500, 277] width 136 height 23
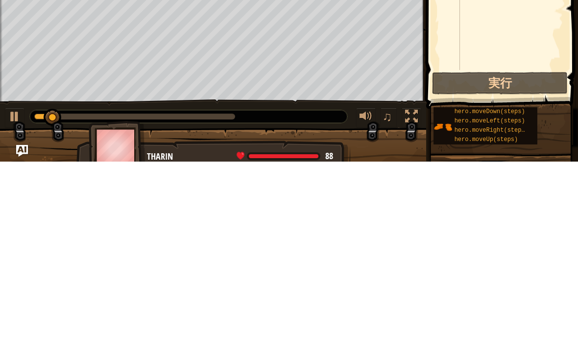
scroll to position [0, 0]
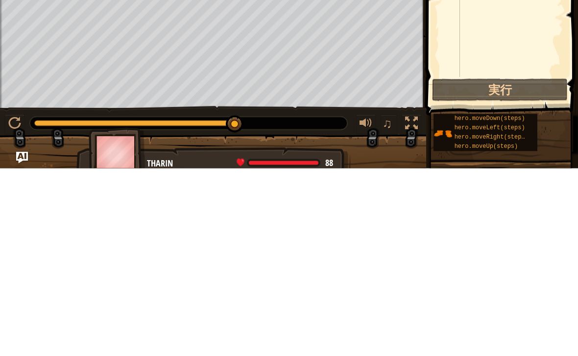
click at [500, 266] on button "実行" at bounding box center [500, 277] width 136 height 23
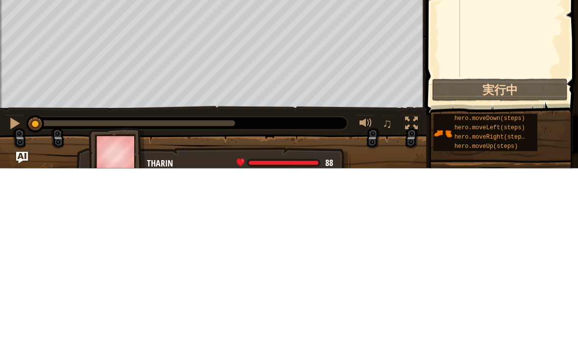
click at [507, 266] on button "実行中" at bounding box center [500, 277] width 136 height 23
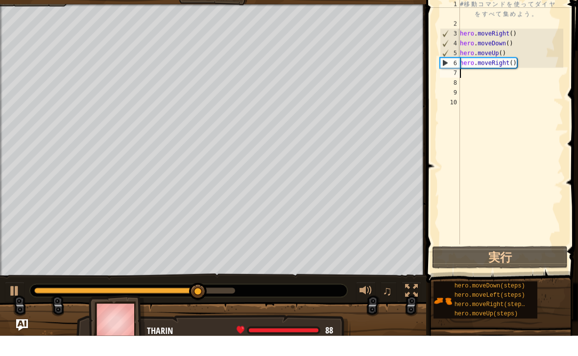
type textarea "h"
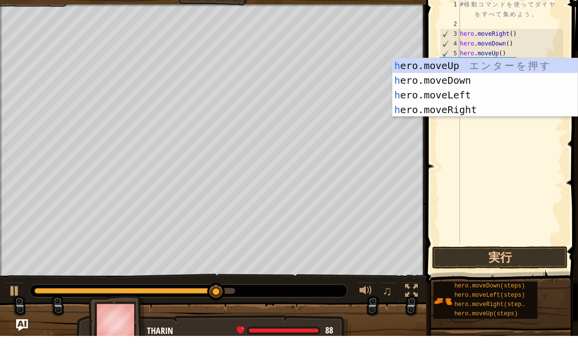
click at [483, 78] on div "h ero.moveUp エ ン タ ー を 押 す h ero.moveDown エ ン タ ー を 押 す h ero.moveLeft エ ン タ ー …" at bounding box center [484, 122] width 185 height 88
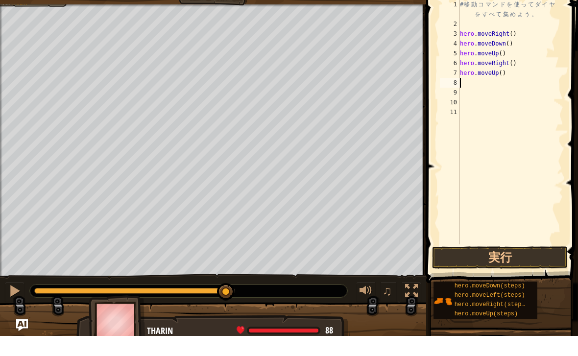
type textarea "h"
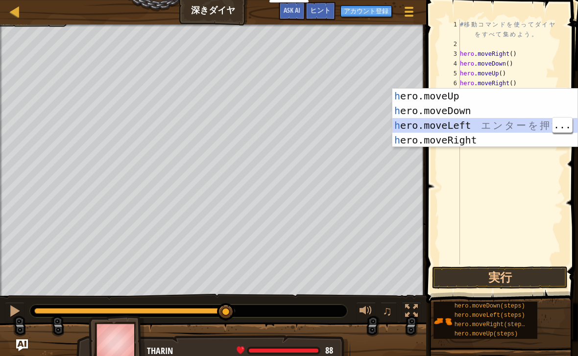
click at [494, 124] on div "h ero.moveUp エ ン タ ー を 押 す h ero.moveDown エ ン タ ー を 押 す h ero.moveLeft エ ン タ ー …" at bounding box center [484, 133] width 185 height 88
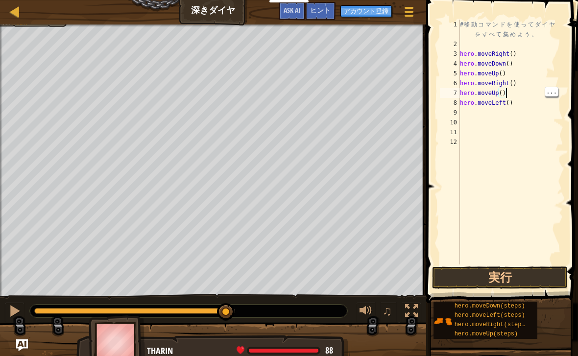
type textarea "hero.moveLeft()"
click at [523, 107] on div "# 移 動 コ マ ン ド を 使 っ て ダ イ ヤ を す べ て 集 め よ う 。 hero . moveRight ( ) hero . moveD…" at bounding box center [511, 157] width 106 height 274
type textarea "h"
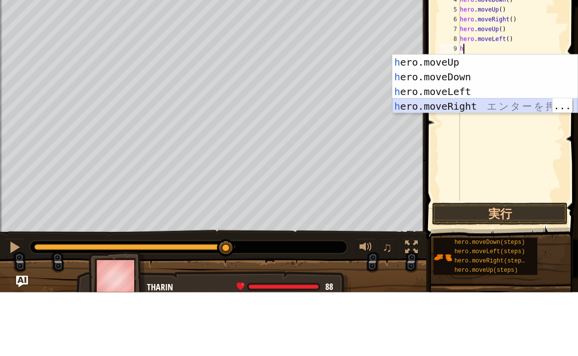
click at [491, 119] on div "h ero.moveUp エ ン タ ー を 押 す h ero.moveDown エ ン タ ー を 押 す h ero.moveLeft エ ン タ ー …" at bounding box center [484, 163] width 185 height 88
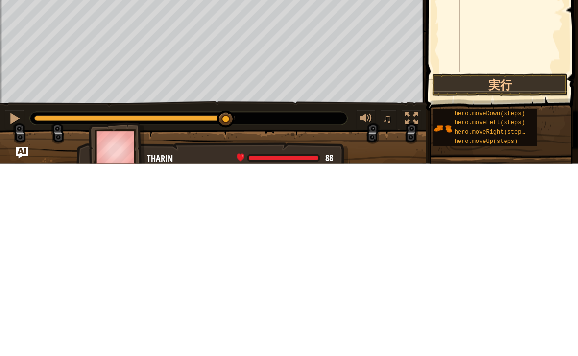
scroll to position [0, 0]
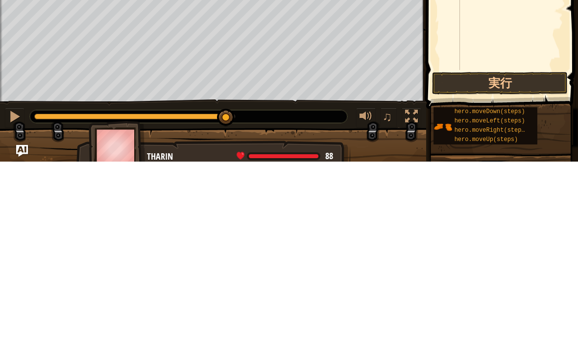
click at [550, 266] on button "実行" at bounding box center [500, 277] width 136 height 23
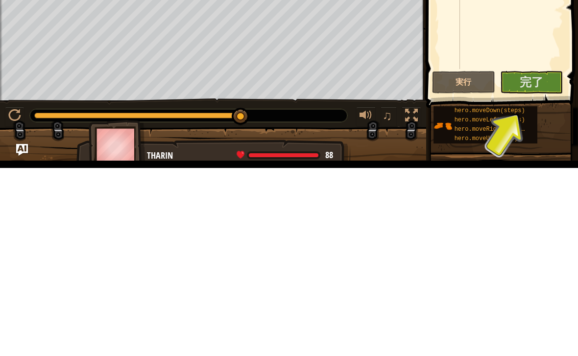
scroll to position [8, 0]
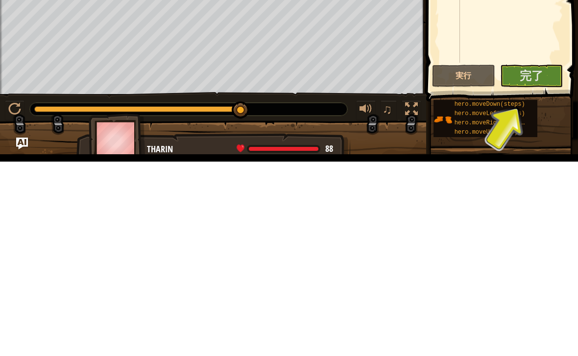
click at [543, 259] on button "完了" at bounding box center [531, 270] width 63 height 23
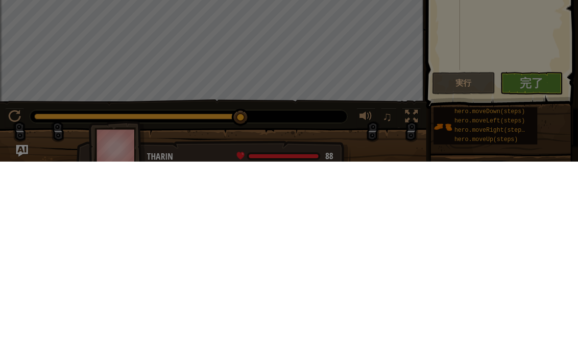
scroll to position [0, 0]
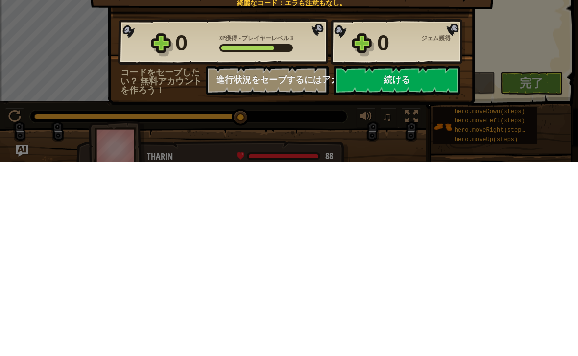
click at [440, 260] on button "続ける" at bounding box center [397, 274] width 126 height 29
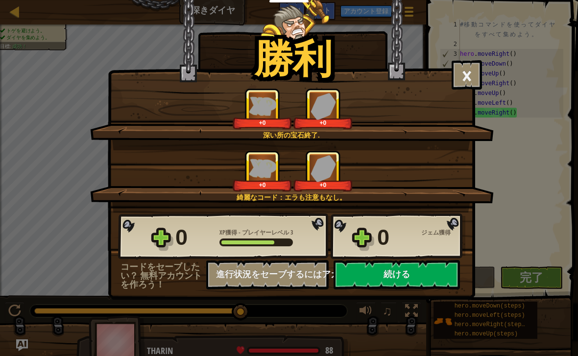
select select "ja"
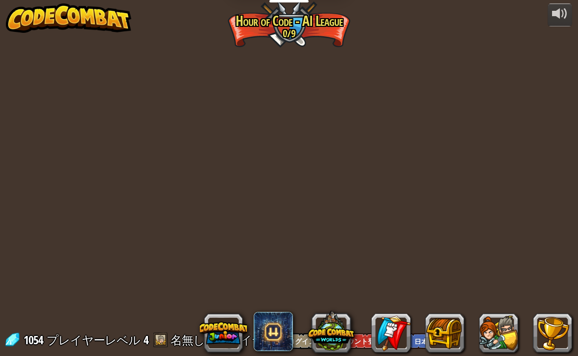
select select "ja"
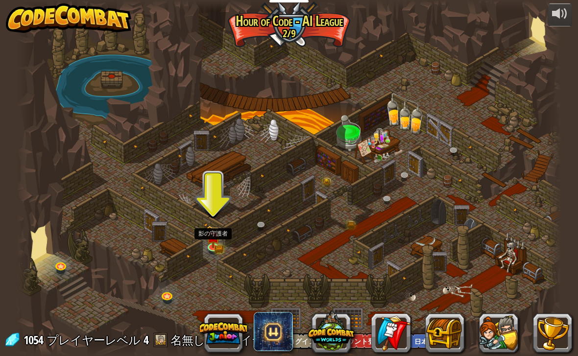
click at [217, 230] on img at bounding box center [213, 237] width 14 height 22
click at [216, 230] on img at bounding box center [213, 237] width 14 height 22
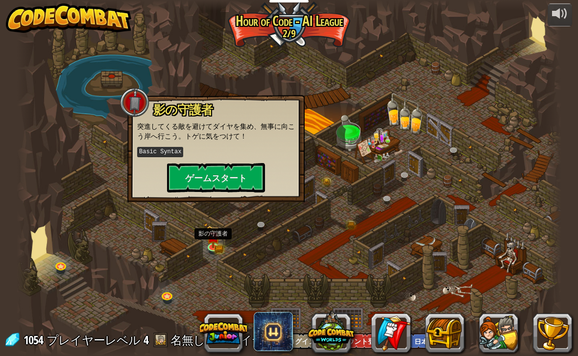
click at [237, 178] on button "ゲームスタート" at bounding box center [216, 177] width 98 height 29
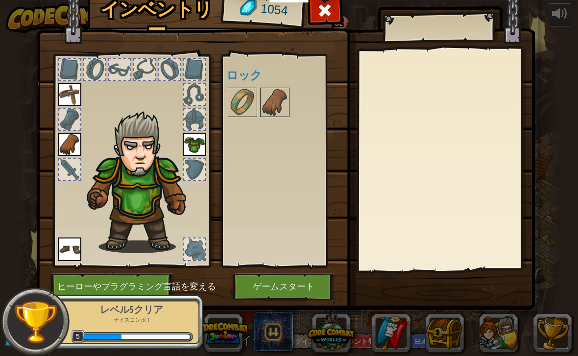
click at [324, 291] on button "ゲームスタート" at bounding box center [284, 286] width 102 height 27
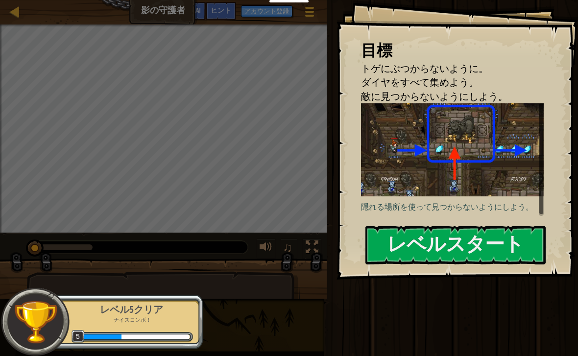
click at [431, 226] on button "レベルスタート" at bounding box center [455, 245] width 180 height 39
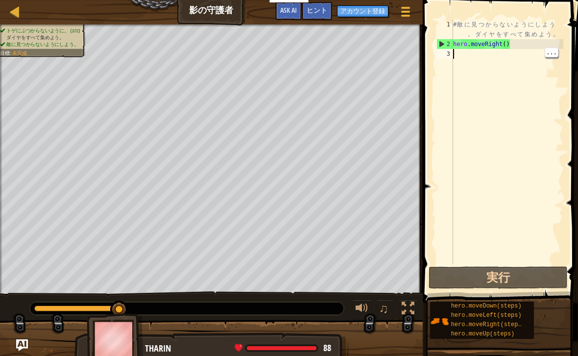
type textarea "hero.moveRight()"
click at [506, 64] on div "# 敵 に 見 つ か ら な い よ う に し よ う 。 ダ イ ヤ を す べ て 集 め よ う 。 hero . moveRight ( )" at bounding box center [507, 157] width 112 height 274
type textarea "h"
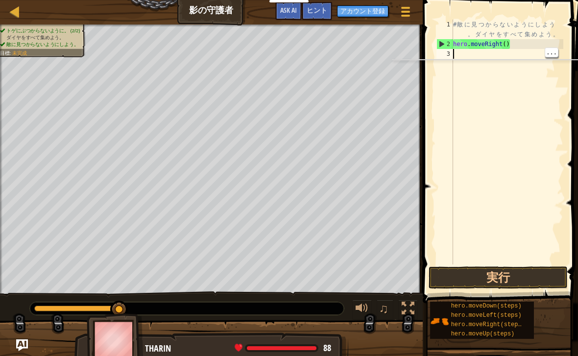
scroll to position [5, 0]
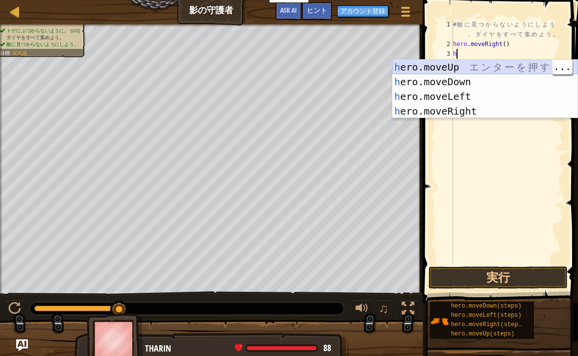
click at [491, 66] on div "h ero.moveUp エ ン タ ー を 押 す h ero.moveDown エ ン タ ー を 押 す h ero.moveLeft エ ン タ ー …" at bounding box center [484, 104] width 185 height 88
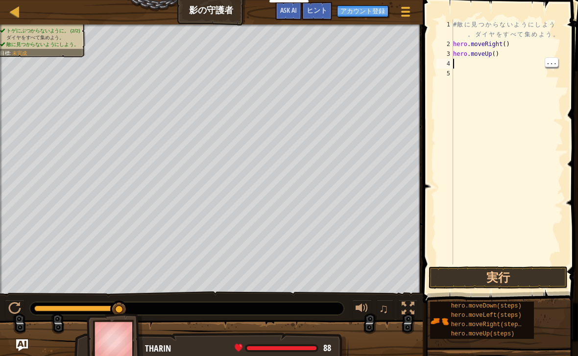
type textarea "h"
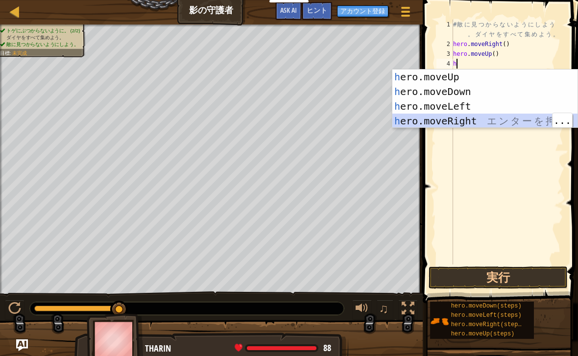
click at [500, 127] on div "h ero.moveUp エ ン タ ー を 押 す h ero.moveDown エ ン タ ー を 押 す h ero.moveLeft エ ン タ ー …" at bounding box center [484, 114] width 185 height 88
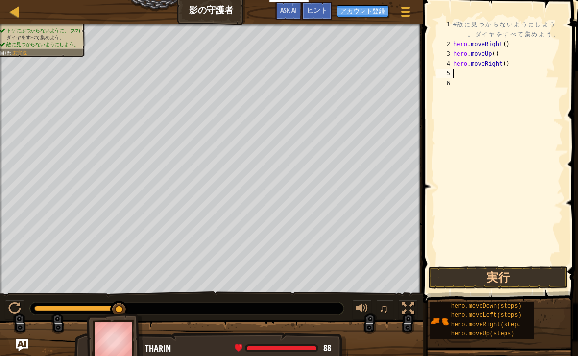
type textarea "h"
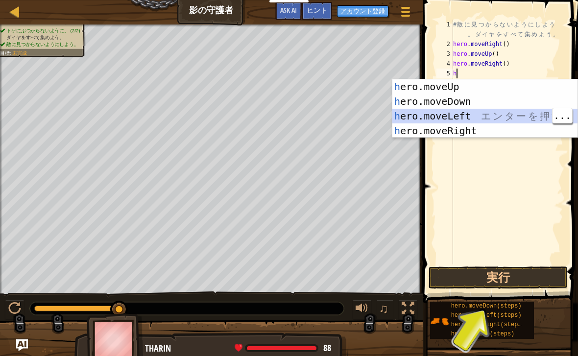
click at [500, 125] on div "h ero.moveUp エ ン タ ー を 押 す h ero.moveDown エ ン タ ー を 押 す h ero.moveLeft エ ン タ ー …" at bounding box center [484, 123] width 185 height 88
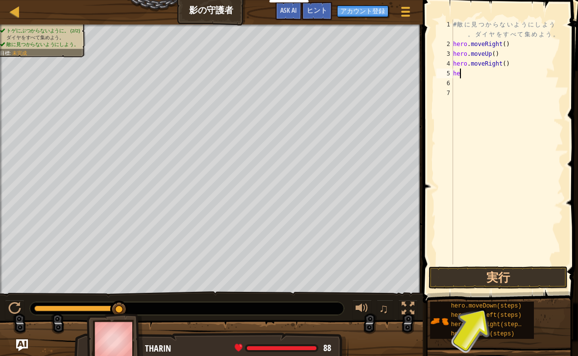
type textarea "h"
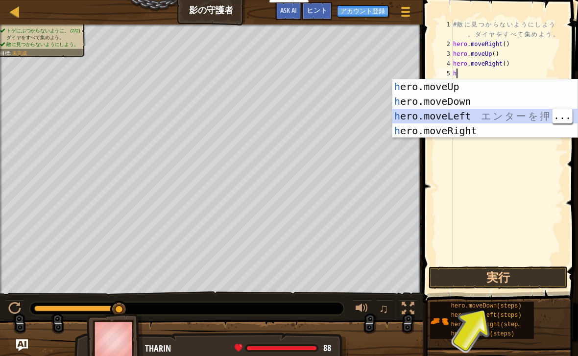
click at [516, 116] on div "h ero.moveUp エ ン タ ー を 押 す h ero.moveDown エ ン タ ー を 押 す h ero.moveLeft エ ン タ ー …" at bounding box center [484, 123] width 185 height 88
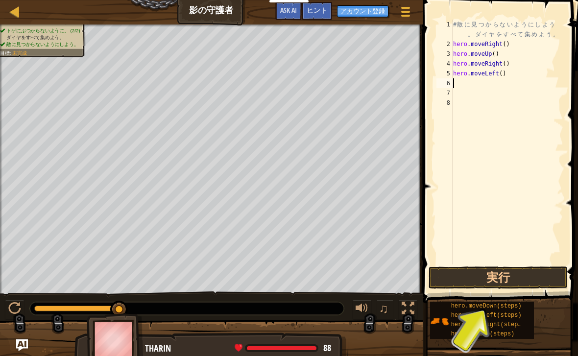
type textarea "h"
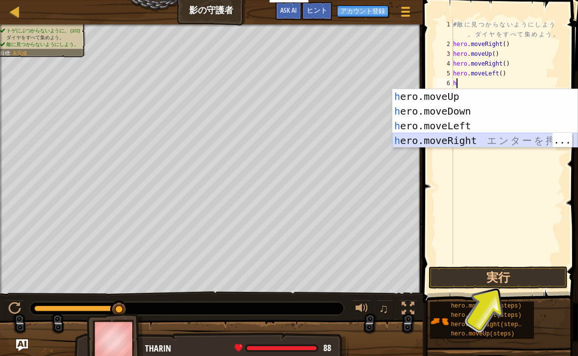
click at [469, 146] on div "h ero.moveUp エ ン タ ー を 押 す h ero.moveDown エ ン タ ー を 押 す h ero.moveLeft エ ン タ ー …" at bounding box center [484, 133] width 185 height 88
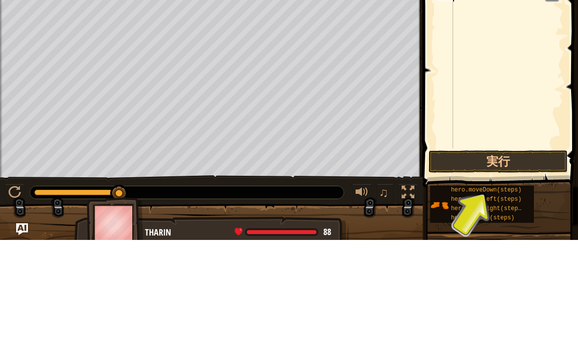
click at [512, 144] on div "# 敵 に 見 つ か ら な い よ う に し よ う 。 ダ イ ヤ を す べ て 集 め よ う 。 hero . moveRight ( ) he…" at bounding box center [507, 157] width 112 height 274
click at [502, 266] on button "実行" at bounding box center [498, 277] width 139 height 23
click at [506, 266] on button "実行" at bounding box center [498, 277] width 139 height 23
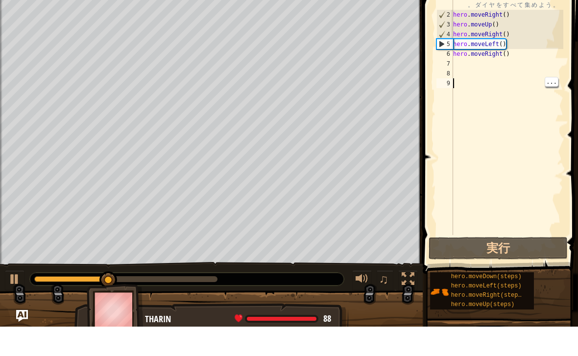
type textarea "hero.moveLeft()"
click at [523, 47] on div "# 敵 に 見 つ か ら な い よ う に し よ う 。 ダ イ ヤ を す べ て 集 め よ う 。 hero . moveRight ( ) he…" at bounding box center [507, 157] width 112 height 274
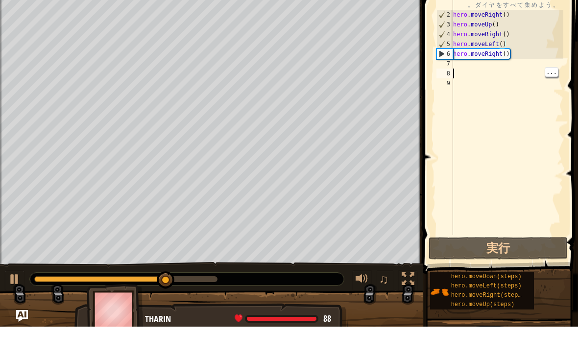
click at [535, 78] on div "# 敵 に 見 つ か ら な い よ う に し よ う 。 ダ イ ヤ を す べ て 集 め よ う 。 hero . moveRight ( ) he…" at bounding box center [507, 157] width 112 height 274
type textarea "hero.moveRight()"
click at [524, 53] on div "# 敵 に 見 つ か ら な い よ う に し よ う 。 ダ イ ヤ を す べ て 集 め よ う 。 hero . moveRight ( ) he…" at bounding box center [507, 157] width 112 height 274
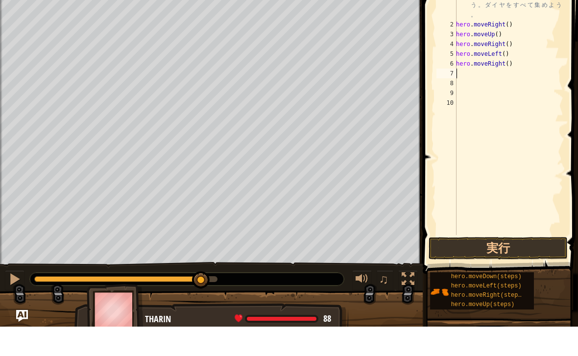
type textarea "h"
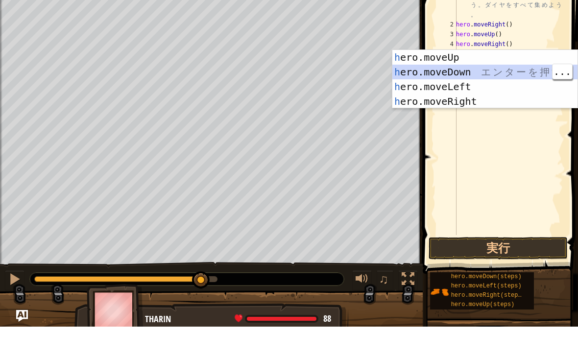
click at [520, 79] on div "h ero.moveUp エ ン タ ー を 押 す h ero.moveDown エ ン タ ー を 押 す h ero.moveLeft エ ン タ ー …" at bounding box center [484, 123] width 185 height 88
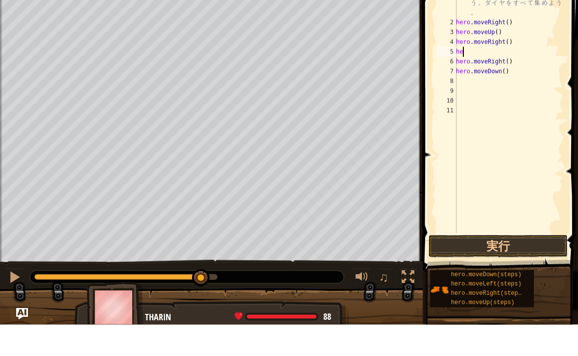
type textarea "h"
type textarea "hero.moveDown()"
click at [527, 53] on div "# 敵 に 見 つ か ら な い よ う に し よ う 。 ダ イ ヤ を す べ て 集 め よ う 。 hero . moveRight ( ) he…" at bounding box center [508, 162] width 109 height 284
type textarea "hero.moveDown()"
click at [523, 67] on div "# 敵 に 見 つ か ら な い よ う に し よ う 。 ダ イ ヤ を す べ て 集 め よ う 。 hero . moveRight ( ) he…" at bounding box center [508, 162] width 109 height 284
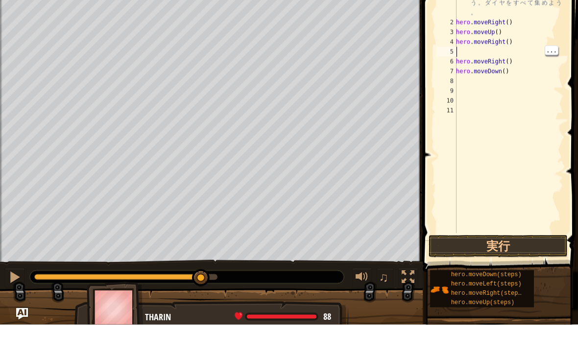
click at [526, 49] on div "# 敵 に 見 つ か ら な い よ う に し よ う 。 ダ イ ヤ を す べ て 集 め よ う 。 hero . moveRight ( ) he…" at bounding box center [508, 162] width 109 height 284
click at [527, 63] on div "# 敵 に 見 つ か ら な い よ う に し よ う 。 ダ イ ヤ を す べ て 集 め よ う 。 hero . moveRight ( ) he…" at bounding box center [508, 162] width 109 height 284
type textarea "h"
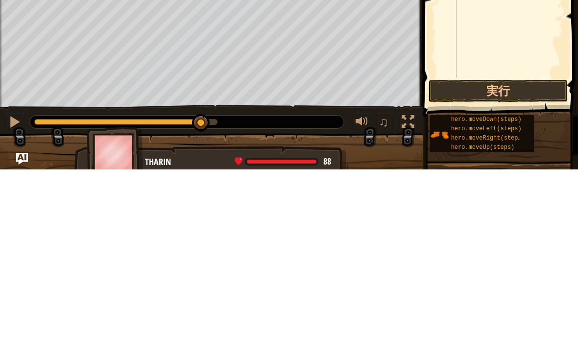
click at [512, 266] on button "実行" at bounding box center [498, 277] width 139 height 23
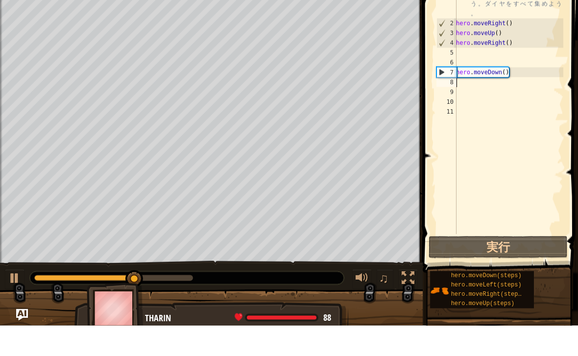
type textarea "h"
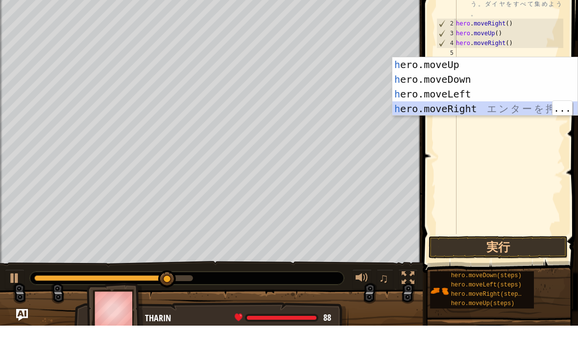
click at [486, 107] on div "h ero.moveUp エ ン タ ー を 押 す h ero.moveDown エ ン タ ー を 押 す h ero.moveLeft エ ン タ ー …" at bounding box center [484, 132] width 185 height 88
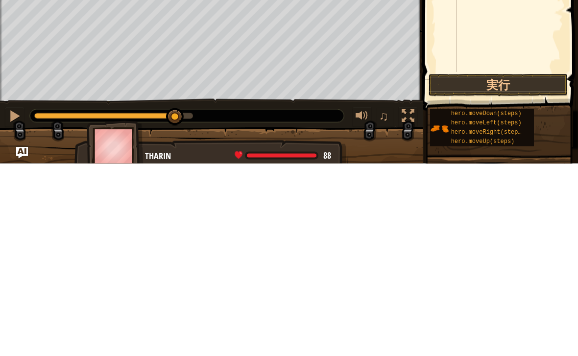
scroll to position [0, 0]
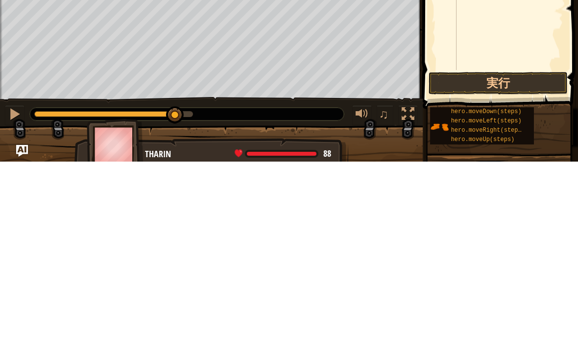
click at [508, 266] on button "実行" at bounding box center [498, 277] width 139 height 23
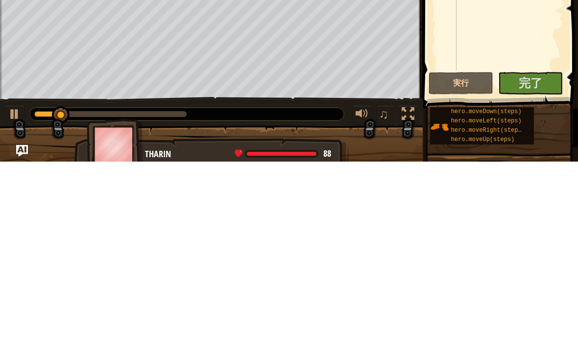
scroll to position [0, 0]
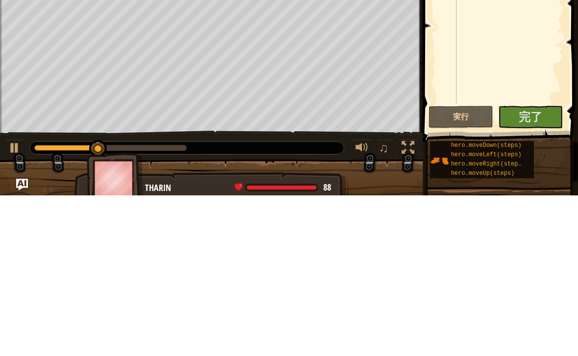
click at [531, 269] on span "完了" at bounding box center [531, 277] width 24 height 16
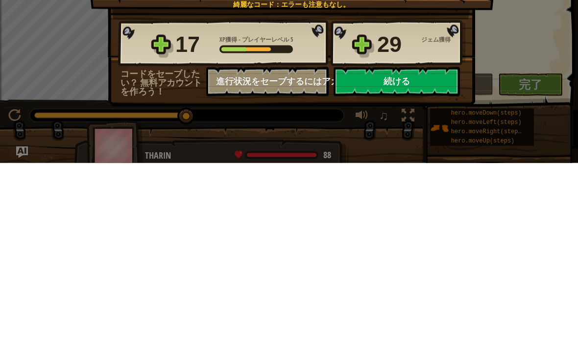
scroll to position [0, 0]
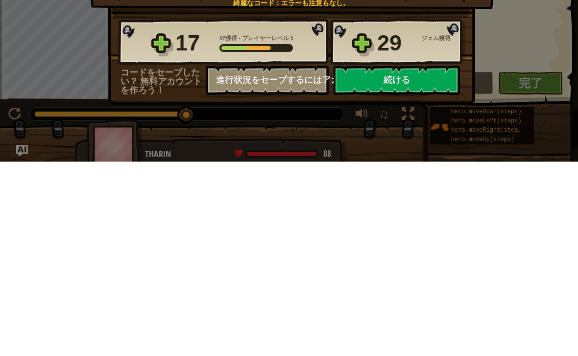
click at [423, 260] on button "続ける" at bounding box center [397, 274] width 126 height 29
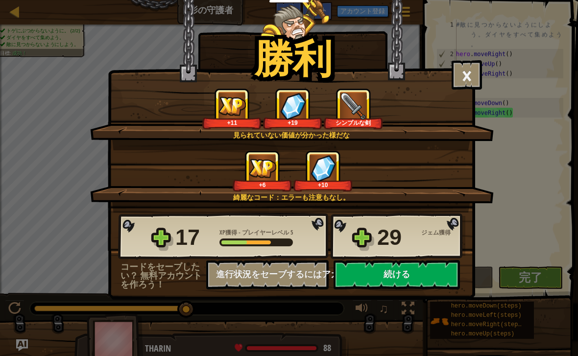
select select "ja"
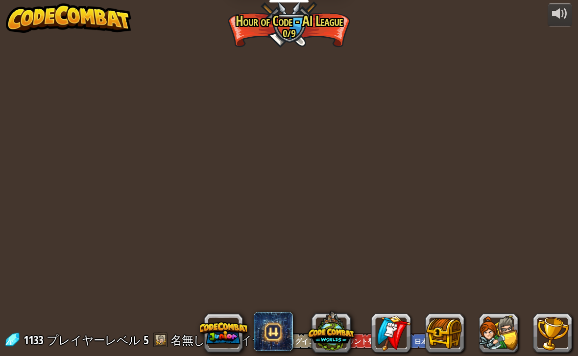
select select "ja"
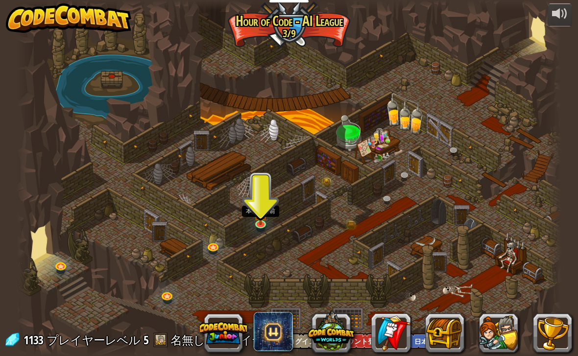
click at [267, 217] on img at bounding box center [261, 213] width 14 height 23
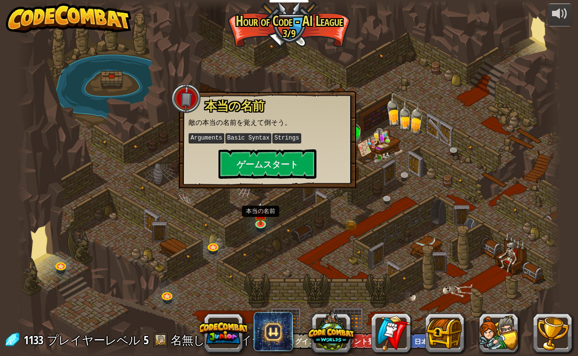
click at [289, 166] on button "ゲームスタート" at bounding box center [267, 163] width 98 height 29
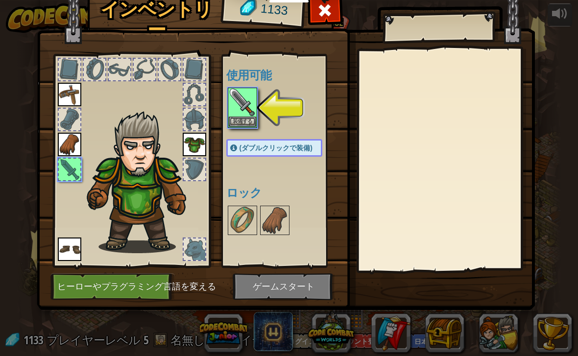
click at [247, 119] on button "装備する" at bounding box center [242, 122] width 27 height 10
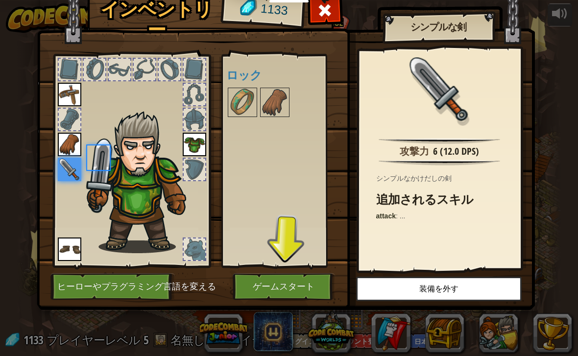
click at [244, 115] on img at bounding box center [242, 102] width 27 height 27
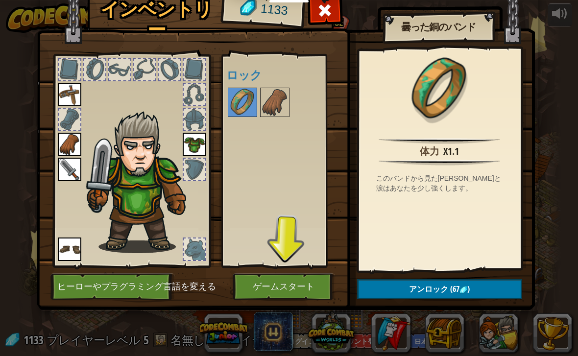
click at [283, 101] on img at bounding box center [274, 102] width 27 height 27
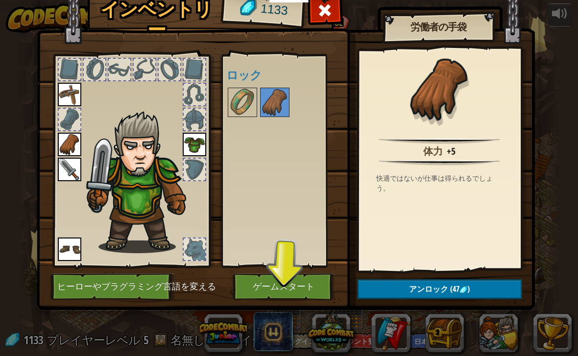
click at [234, 95] on img at bounding box center [242, 102] width 27 height 27
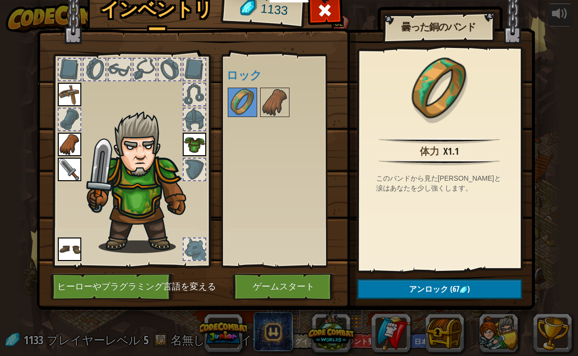
click at [73, 96] on img at bounding box center [70, 95] width 24 height 24
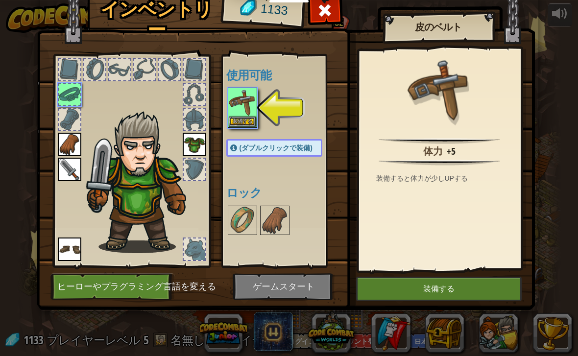
click at [245, 122] on button "装備する" at bounding box center [242, 122] width 27 height 10
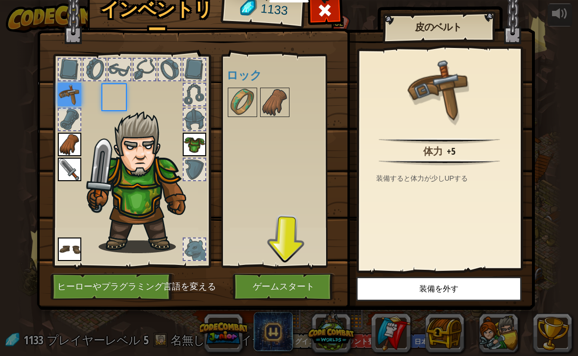
click at [242, 116] on img at bounding box center [242, 102] width 27 height 27
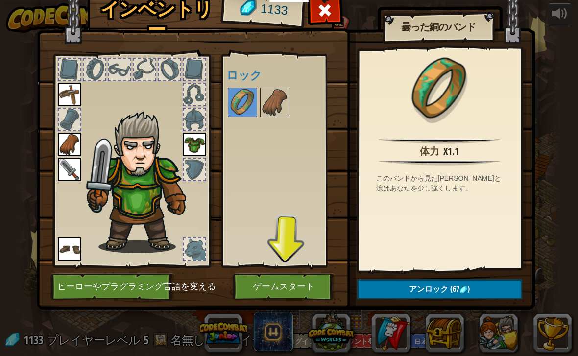
click at [199, 136] on img at bounding box center [195, 145] width 24 height 24
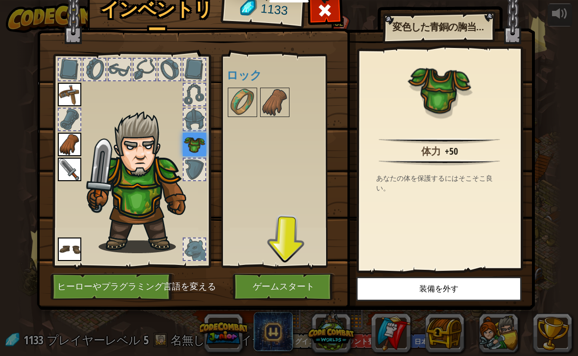
click at [290, 289] on button "ゲームスタート" at bounding box center [284, 286] width 102 height 27
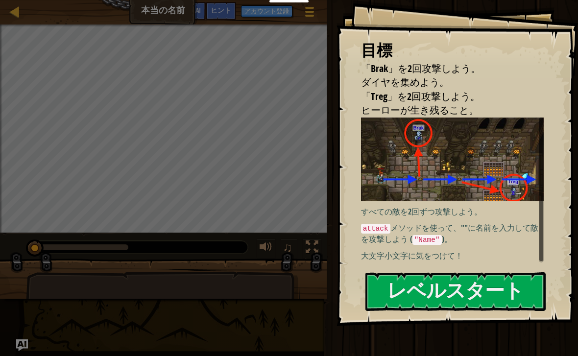
click at [443, 272] on button "レベルスタート" at bounding box center [455, 291] width 180 height 39
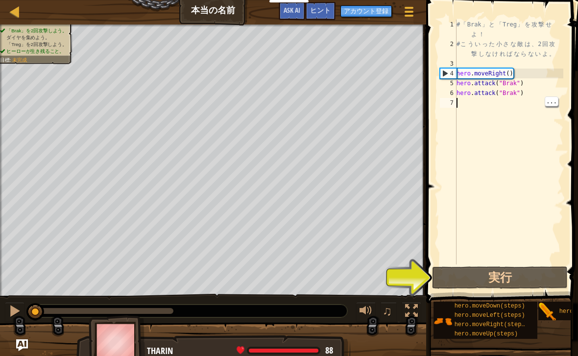
click at [495, 268] on button "実行" at bounding box center [500, 277] width 136 height 23
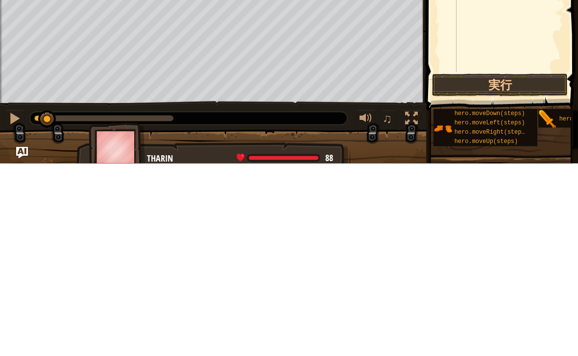
scroll to position [0, 0]
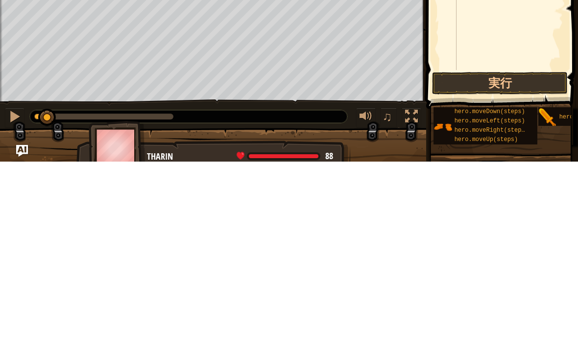
click at [522, 266] on button "実行" at bounding box center [500, 277] width 136 height 23
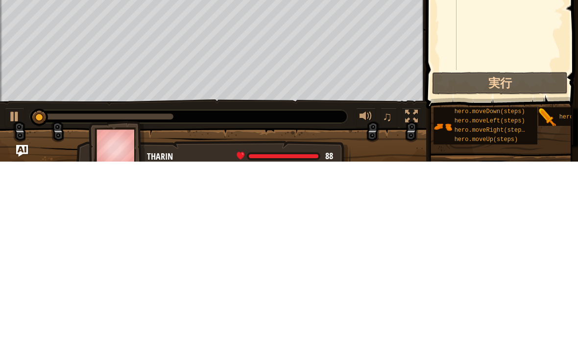
scroll to position [0, 0]
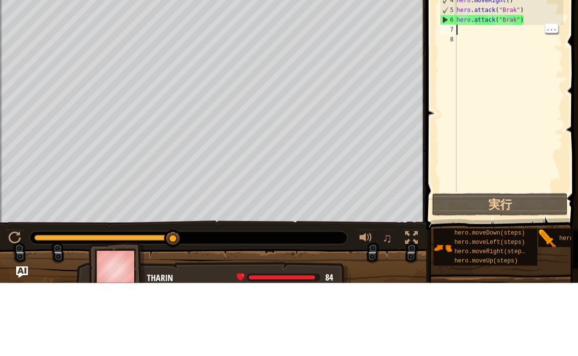
type textarea "h"
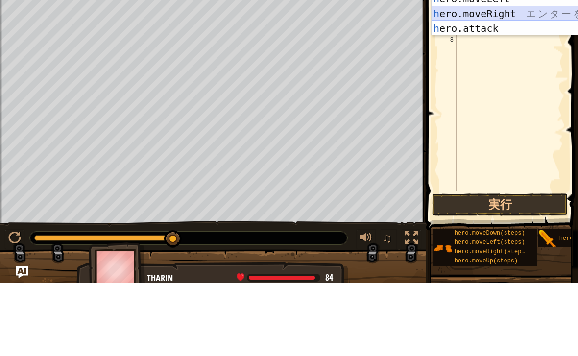
click at [520, 35] on div "h ero.moveUp エ ン タ ー を 押 す h ero.moveDown エ ン タ ー を 押 す h ero.moveLeft エ ン タ ー …" at bounding box center [524, 86] width 185 height 103
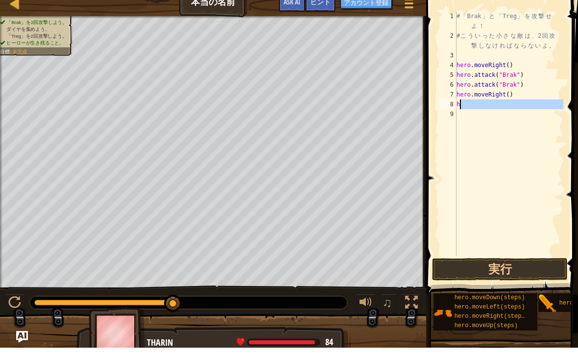
type textarea "hero.moveRight() h"
click at [517, 130] on div "# 「 Brak 」 と 「 Treg 」 を 攻 撃 せ よ ！ # こ う い っ た 小 さ な 敵 は 、 2 回 攻 撃 し な け れ ば な ら…" at bounding box center [509, 157] width 109 height 274
type textarea "h"
click at [489, 102] on div "# 「 Brak 」 と 「 Treg 」 を 攻 撃 せ よ ！ # こ う い っ た 小 さ な 敵 は 、 2 回 攻 撃 し な け れ ば な ら…" at bounding box center [509, 157] width 109 height 274
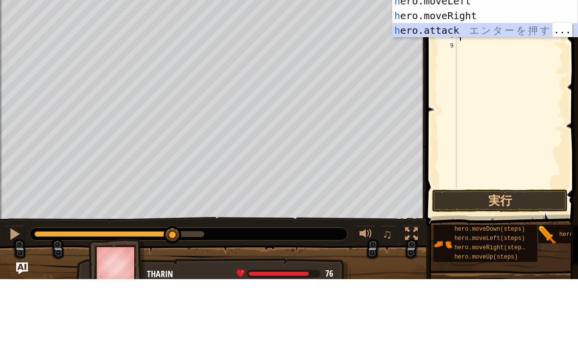
click at [506, 41] on div "h ero.moveUp エ ン タ ー を 押 す h ero.moveDown エ ン タ ー を 押 す h ero.moveLeft エ ン タ ー …" at bounding box center [484, 92] width 185 height 103
type textarea "hero.attack("Enemy Name")"
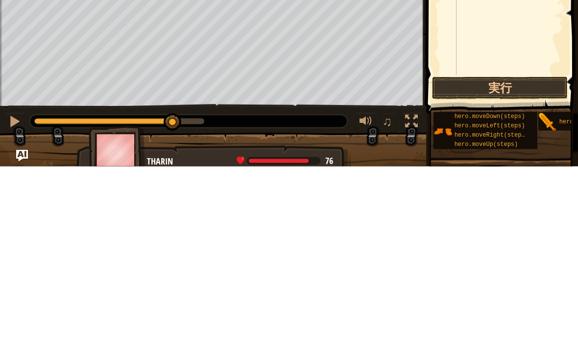
click at [498, 266] on button "実行" at bounding box center [500, 277] width 136 height 23
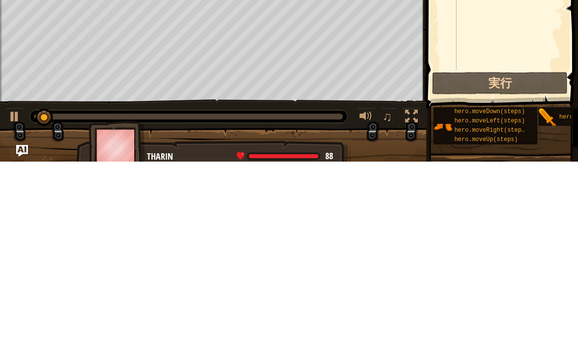
scroll to position [0, 0]
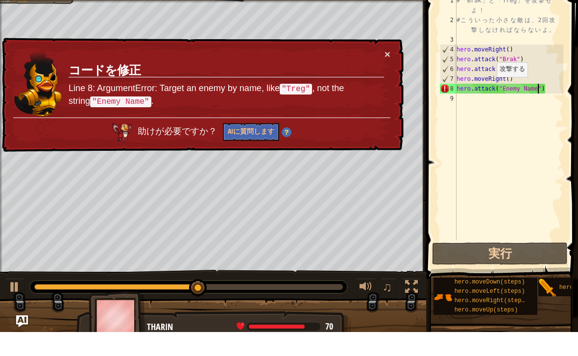
click at [385, 73] on button "×" at bounding box center [388, 78] width 6 height 10
